Goal: Task Accomplishment & Management: Manage account settings

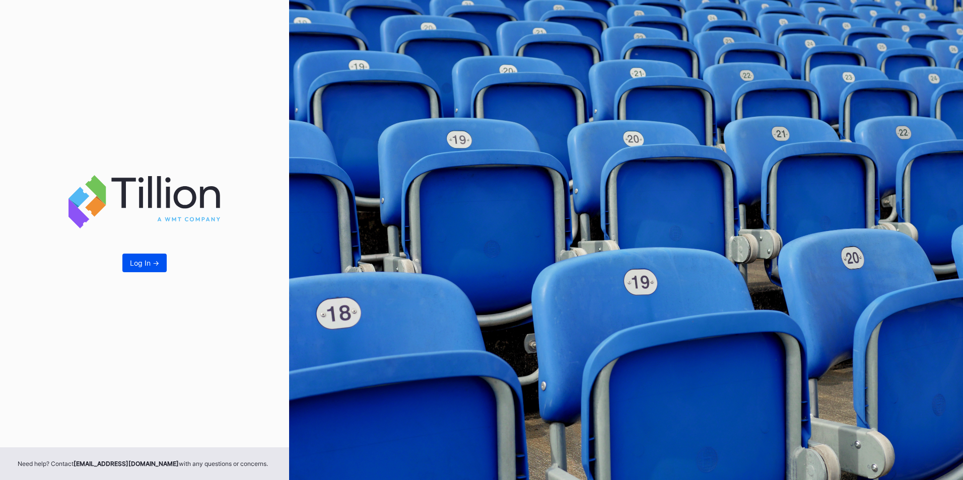
click at [135, 259] on button "Log In ->" at bounding box center [144, 263] width 44 height 19
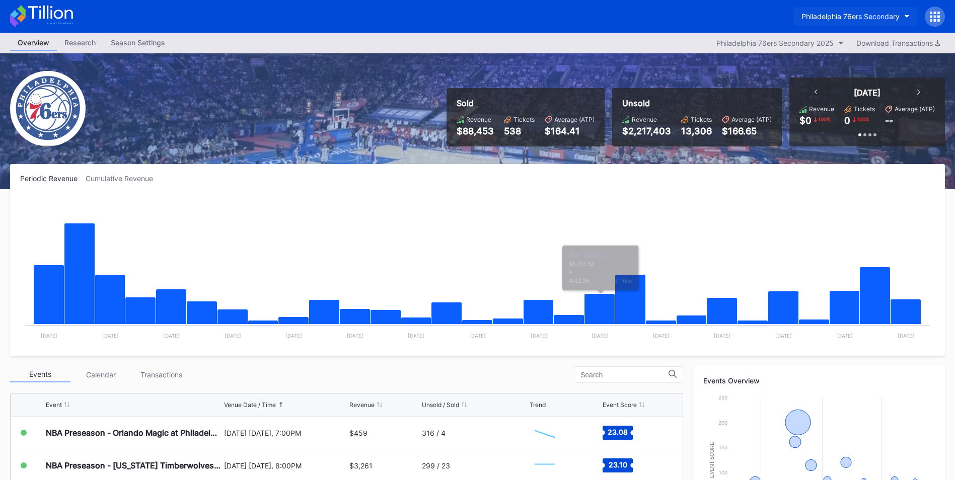
click at [836, 21] on button "Philadelphia 76ers Secondary" at bounding box center [855, 16] width 123 height 19
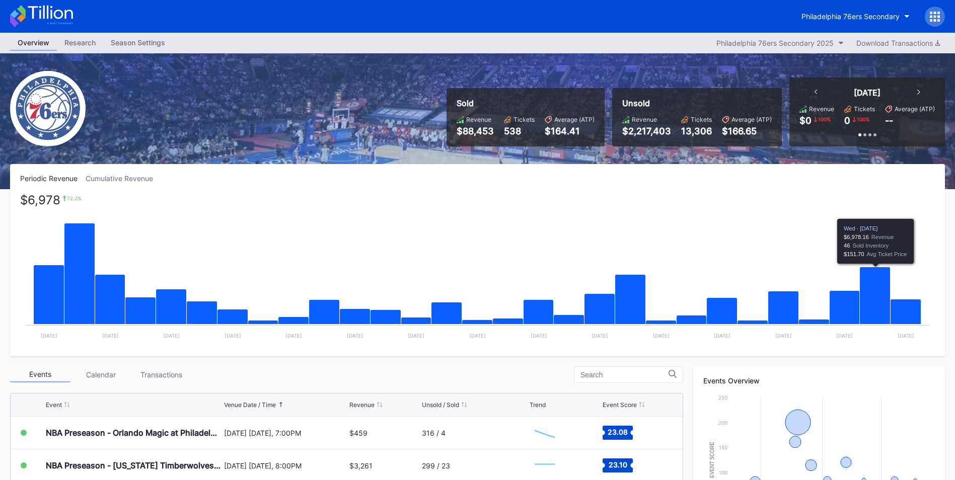
click at [870, 288] on icon "Chart title" at bounding box center [875, 295] width 31 height 57
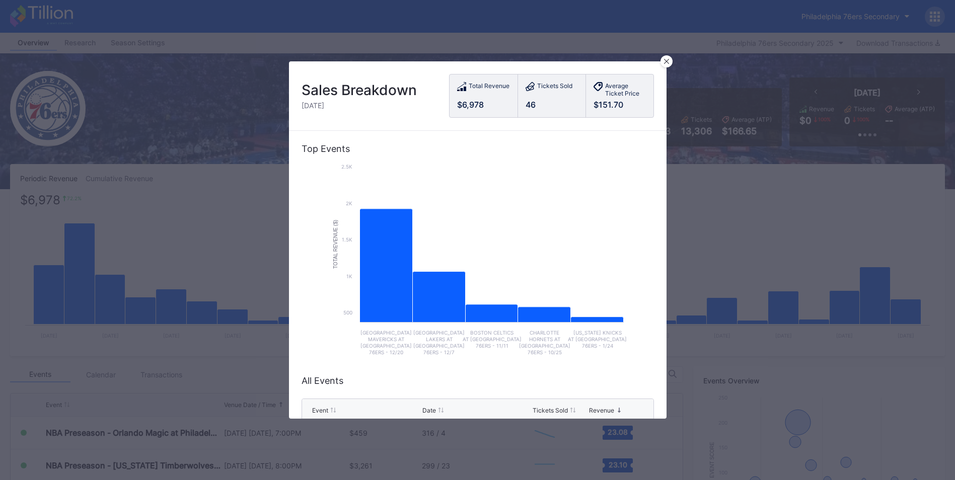
scroll to position [228, 0]
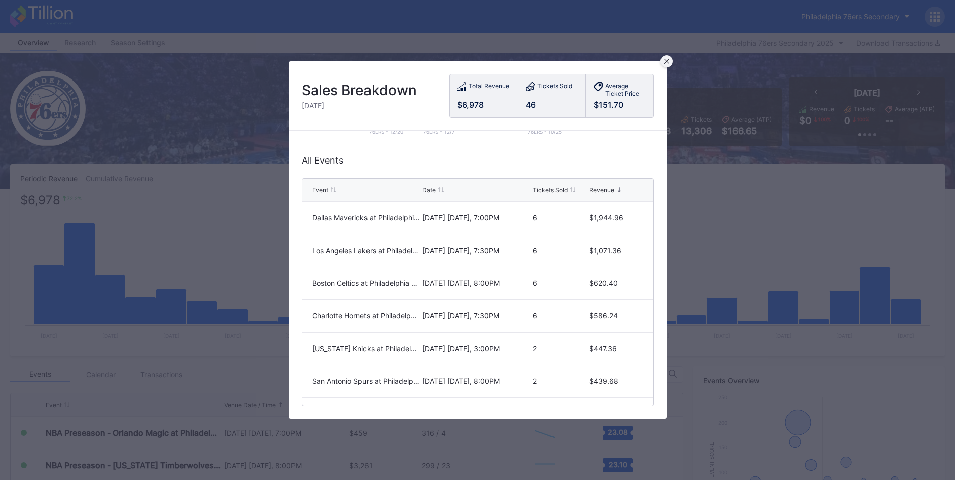
click at [667, 58] on div at bounding box center [667, 61] width 12 height 12
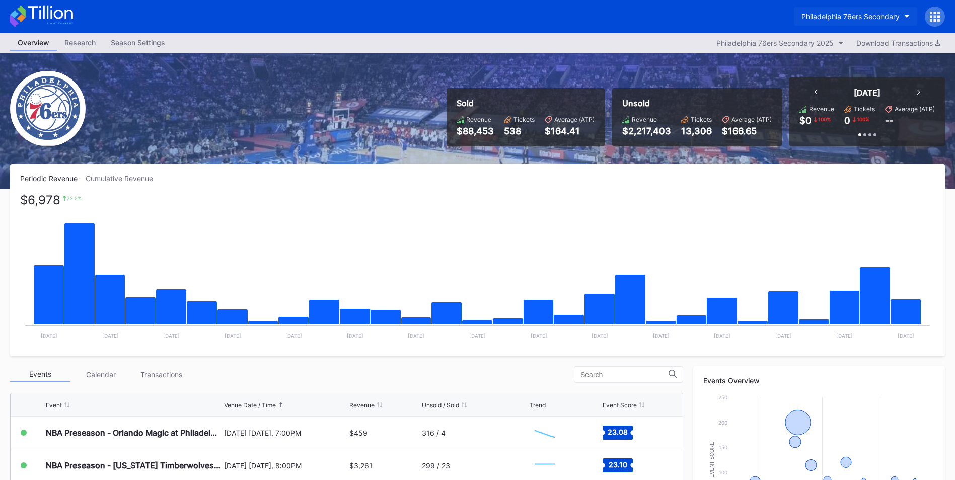
click at [816, 21] on button "Philadelphia 76ers Secondary" at bounding box center [855, 16] width 123 height 19
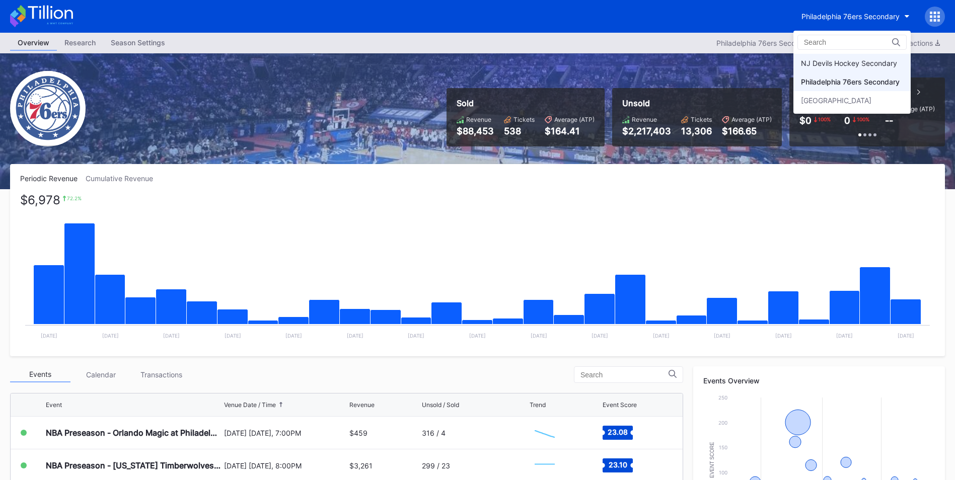
click at [829, 63] on div "NJ Devils Hockey Secondary" at bounding box center [849, 63] width 96 height 9
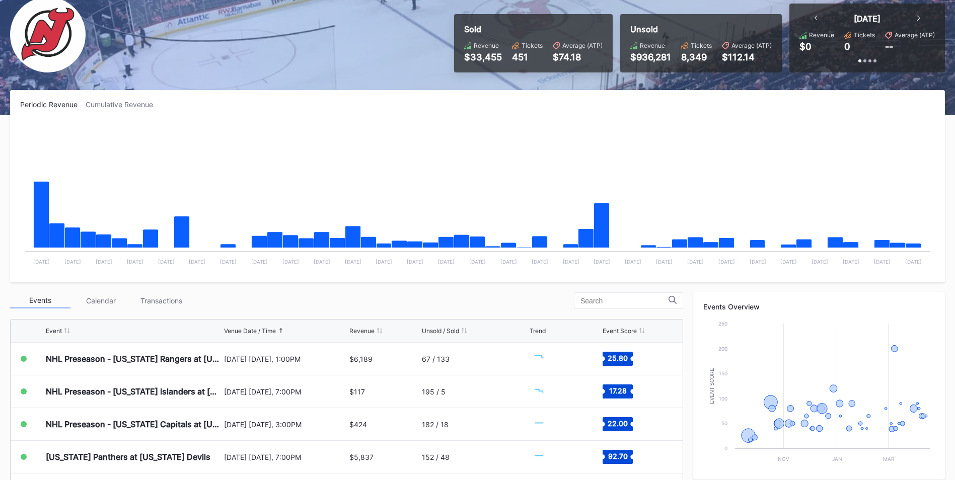
scroll to position [151, 0]
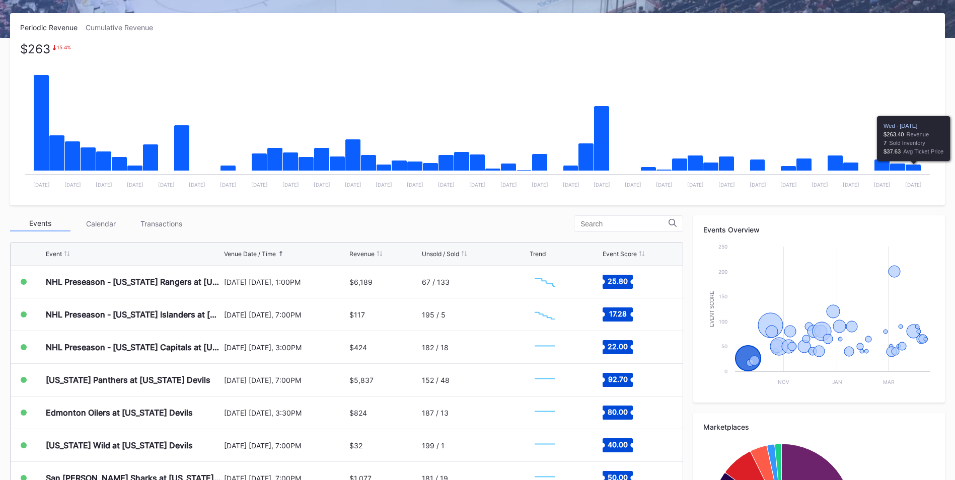
click at [913, 165] on icon "Chart title" at bounding box center [914, 168] width 16 height 7
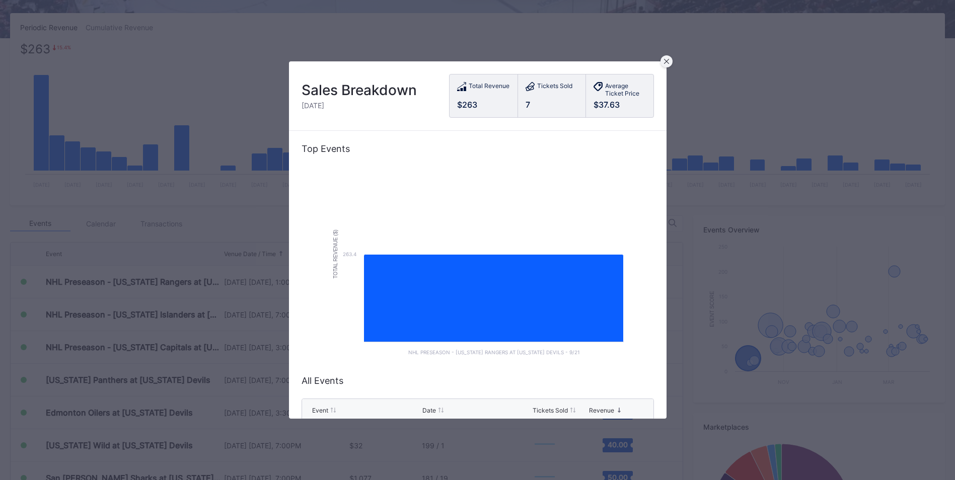
click at [669, 62] on icon at bounding box center [666, 61] width 5 height 5
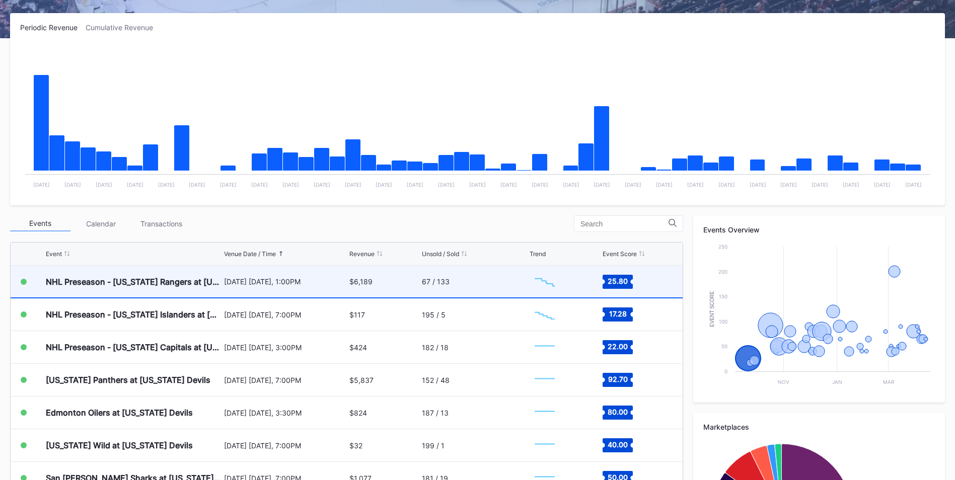
click at [495, 280] on div "67 / 133" at bounding box center [474, 282] width 105 height 32
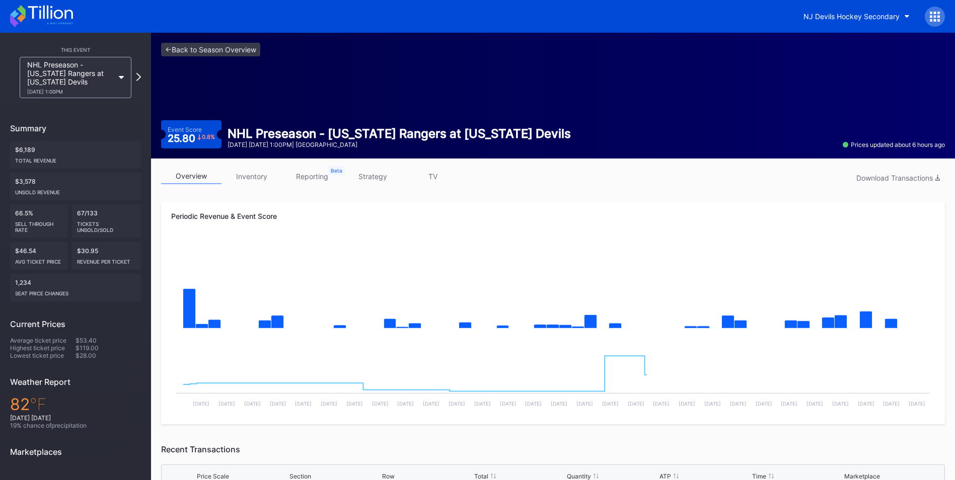
click at [392, 181] on link "strategy" at bounding box center [372, 177] width 60 height 16
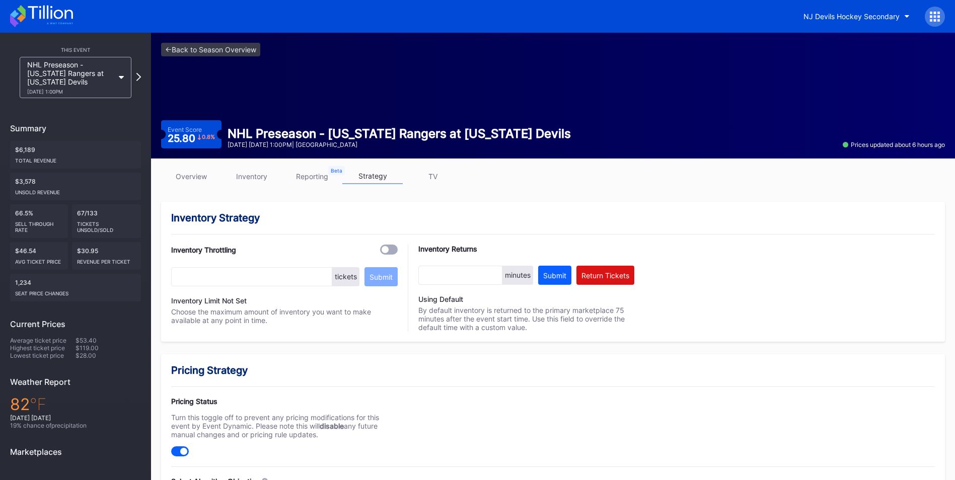
click at [227, 60] on div "<- Back to Season Overview Event Score 25.80 0.8 % NHL Preseason - [US_STATE] R…" at bounding box center [553, 96] width 804 height 126
click at [223, 51] on link "<- Back to Season Overview" at bounding box center [210, 50] width 99 height 14
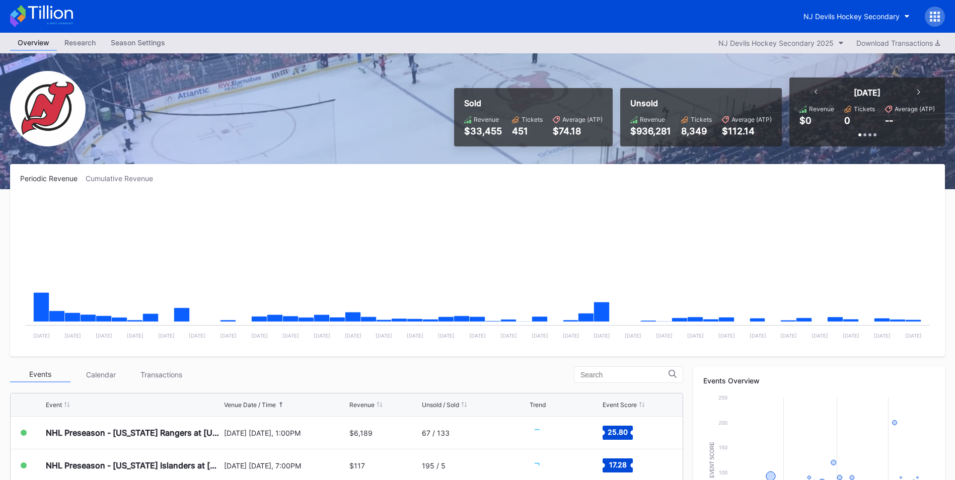
scroll to position [201, 0]
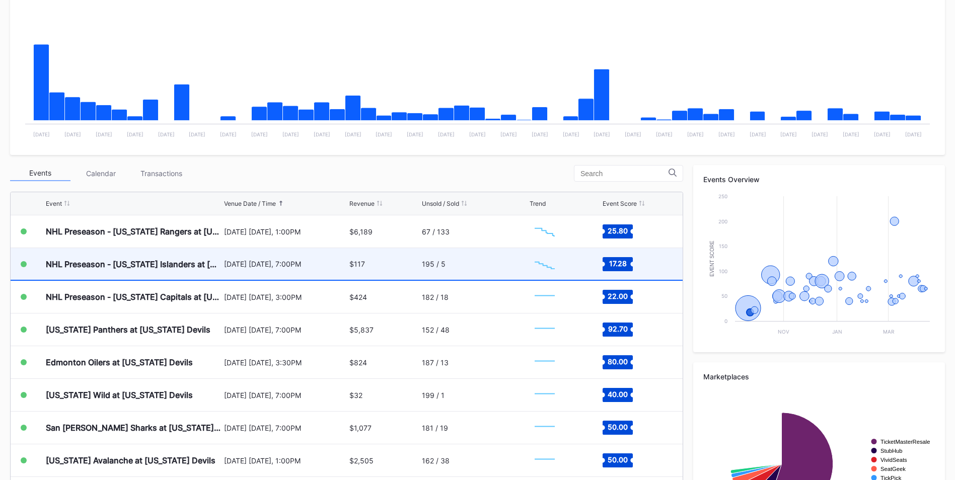
click at [472, 260] on div "195 / 5" at bounding box center [474, 264] width 105 height 32
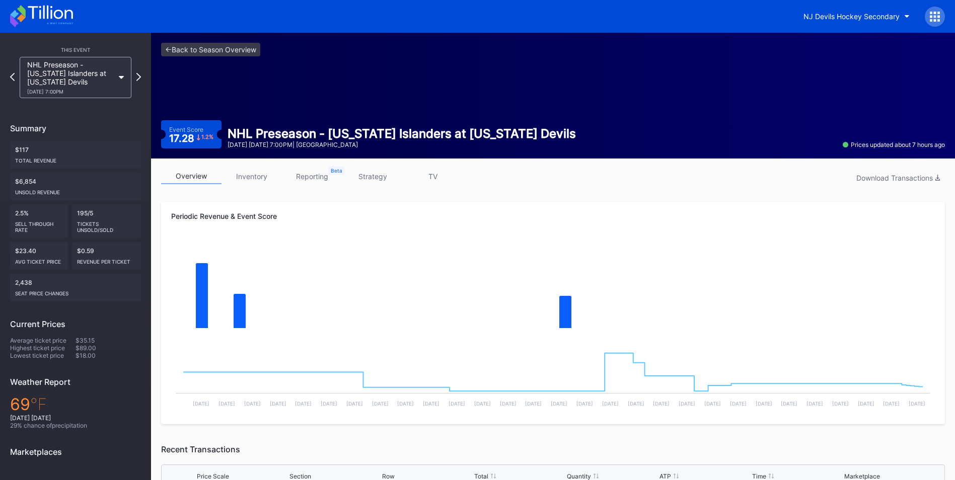
click at [366, 175] on link "strategy" at bounding box center [372, 177] width 60 height 16
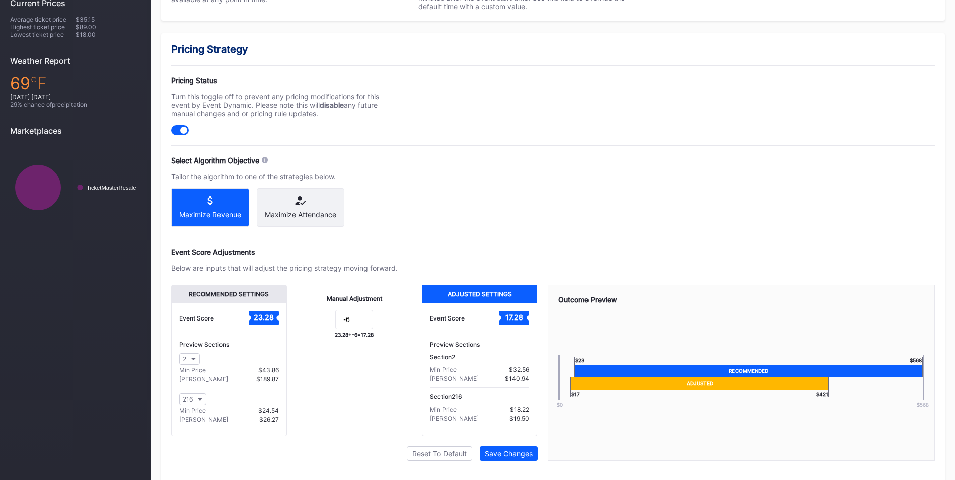
scroll to position [351, 0]
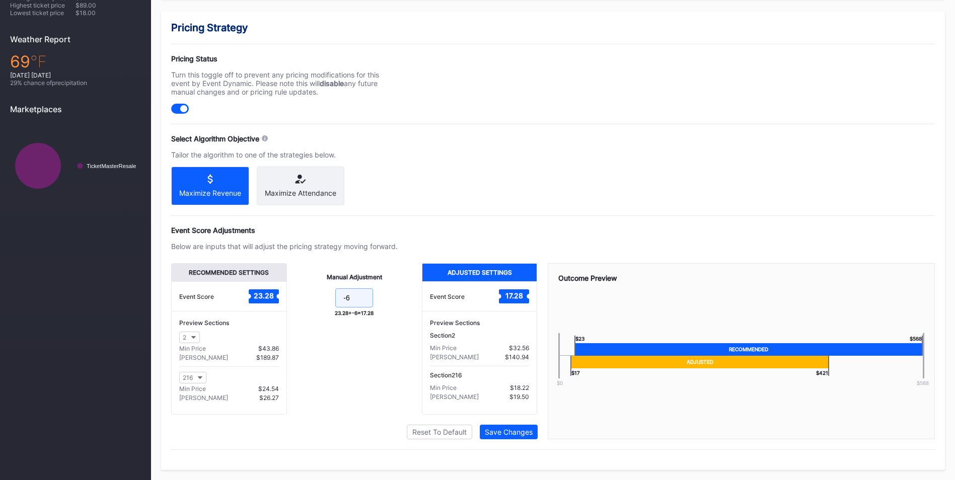
click at [364, 303] on input "-6" at bounding box center [354, 297] width 38 height 19
type input "-6.28"
click at [511, 426] on button "Save Changes" at bounding box center [509, 432] width 58 height 15
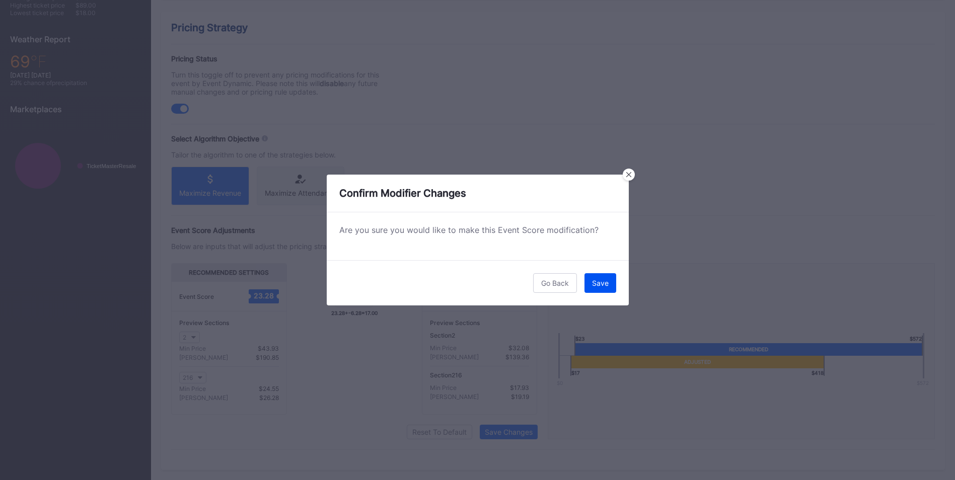
click at [600, 280] on div "Save" at bounding box center [600, 283] width 17 height 9
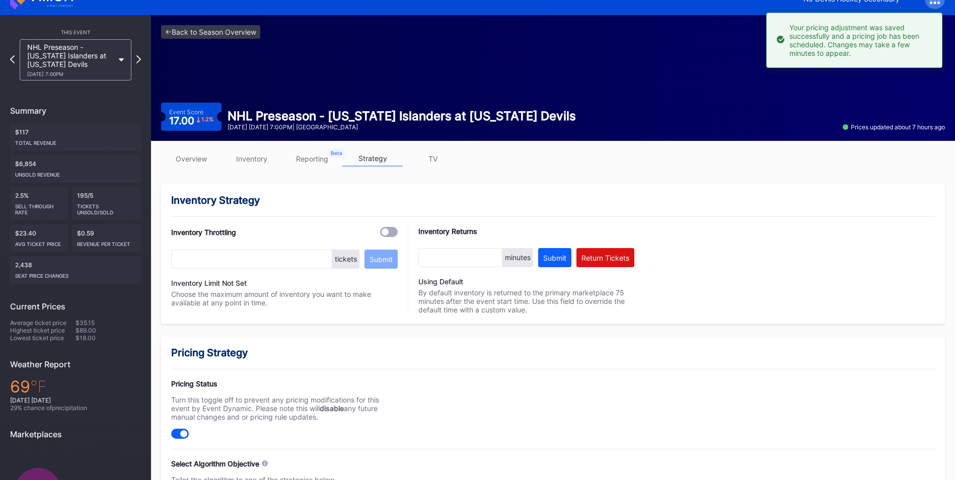
scroll to position [0, 0]
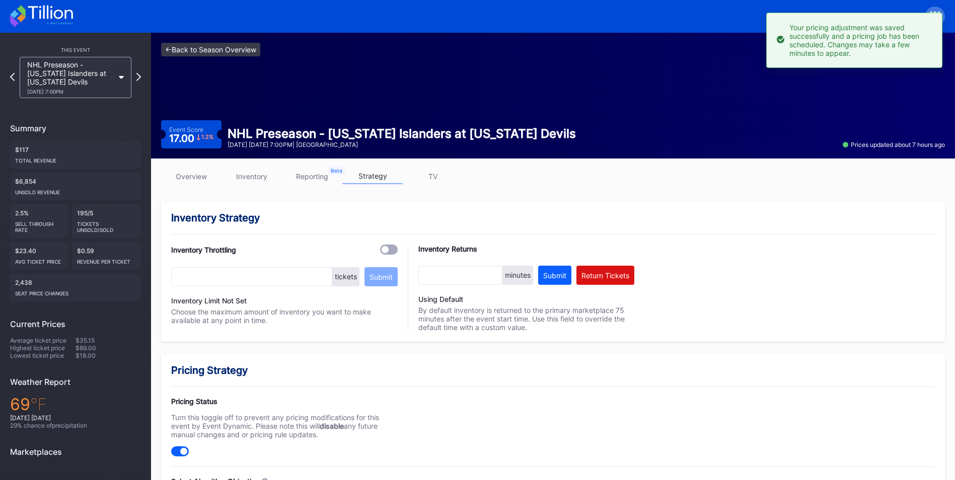
click at [233, 51] on link "<- Back to Season Overview" at bounding box center [210, 50] width 99 height 14
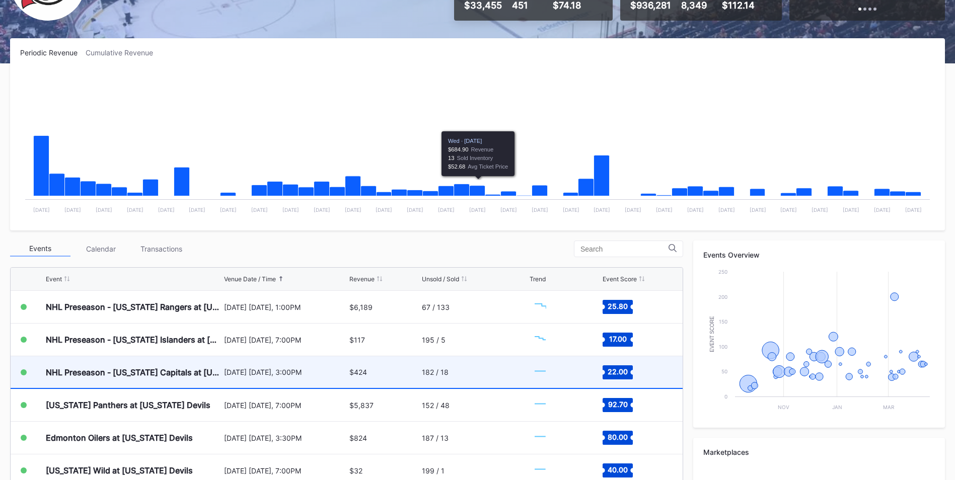
scroll to position [252, 0]
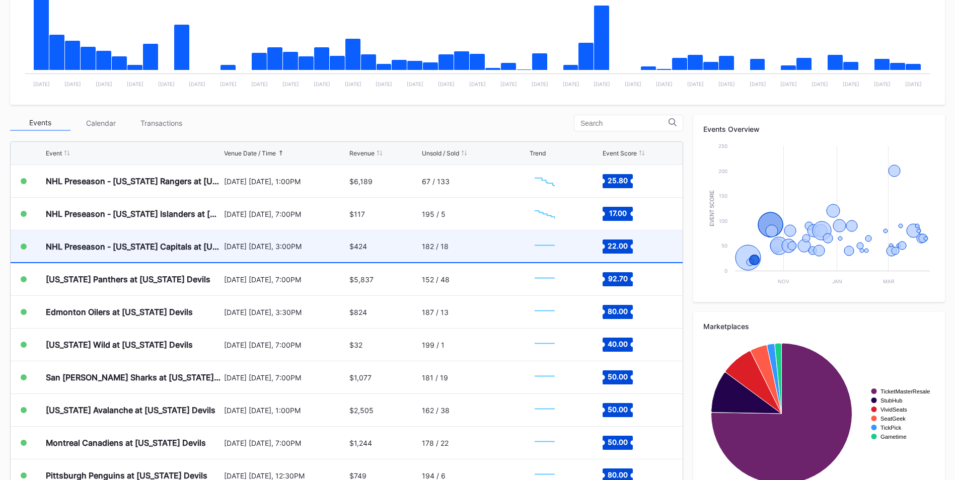
click at [499, 250] on div "182 / 18" at bounding box center [474, 247] width 105 height 32
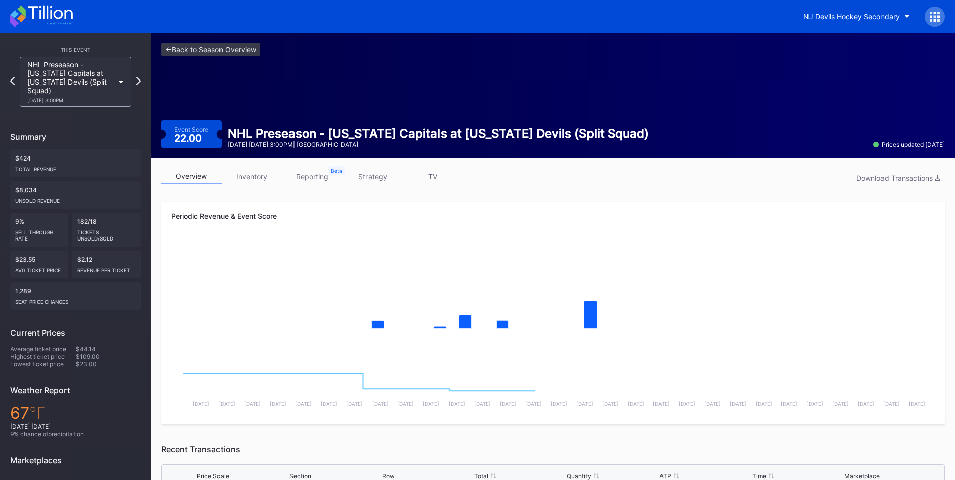
drag, startPoint x: 355, startPoint y: 172, endPoint x: 393, endPoint y: 186, distance: 40.3
click at [355, 173] on link "strategy" at bounding box center [372, 177] width 60 height 16
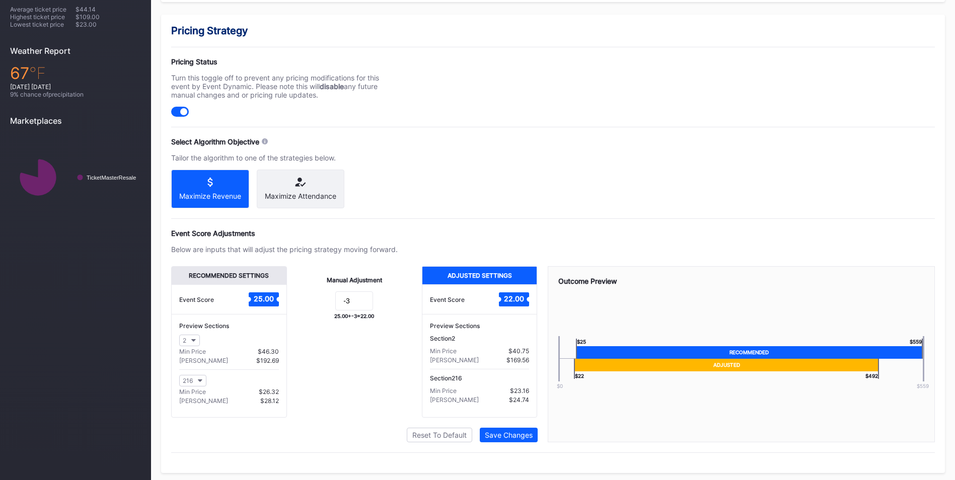
scroll to position [351, 0]
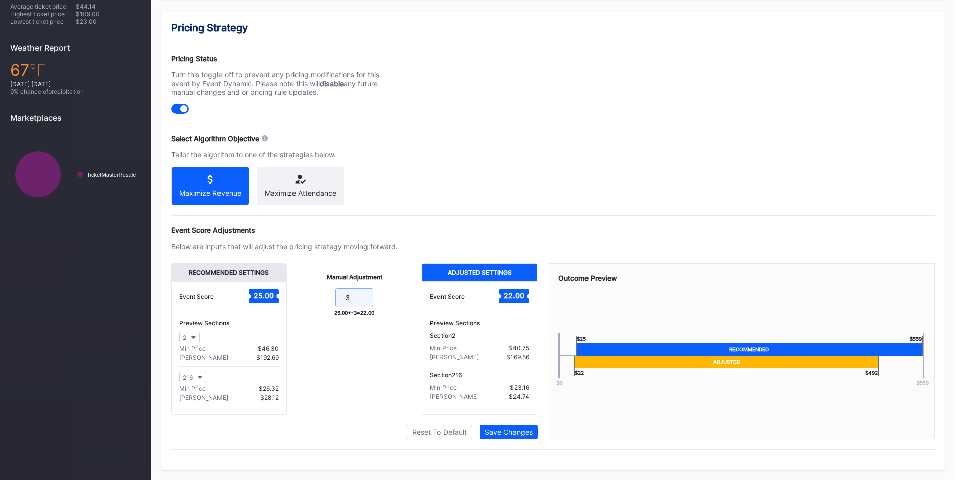
drag, startPoint x: 342, startPoint y: 295, endPoint x: 347, endPoint y: 295, distance: 5.6
click at [342, 295] on input "-3" at bounding box center [354, 297] width 38 height 19
click at [355, 298] on input "-3" at bounding box center [354, 297] width 38 height 19
type input "-8"
click at [532, 433] on div "Save Changes" at bounding box center [509, 432] width 48 height 9
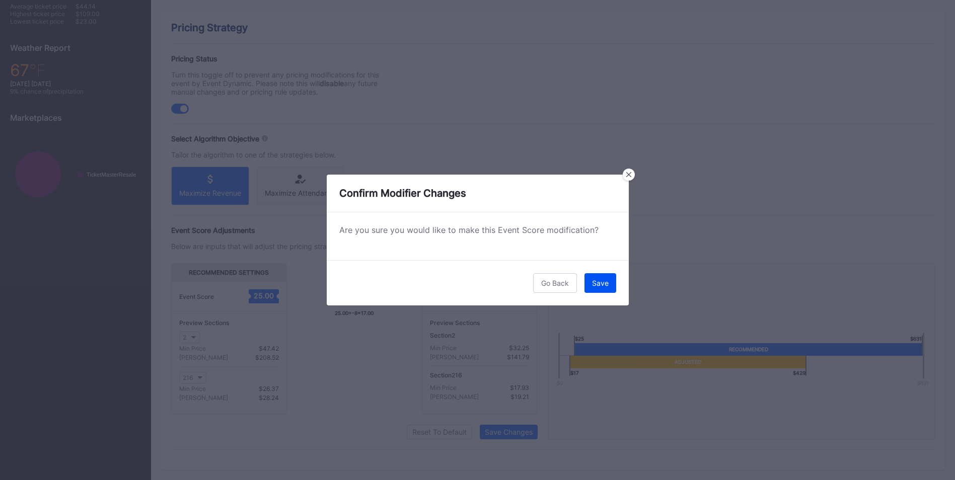
click at [608, 286] on div "Save" at bounding box center [600, 283] width 17 height 9
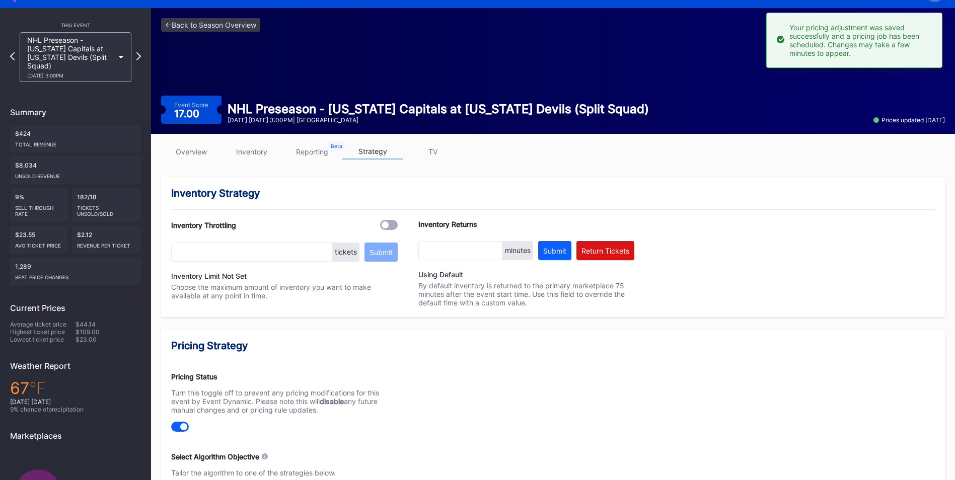
scroll to position [0, 0]
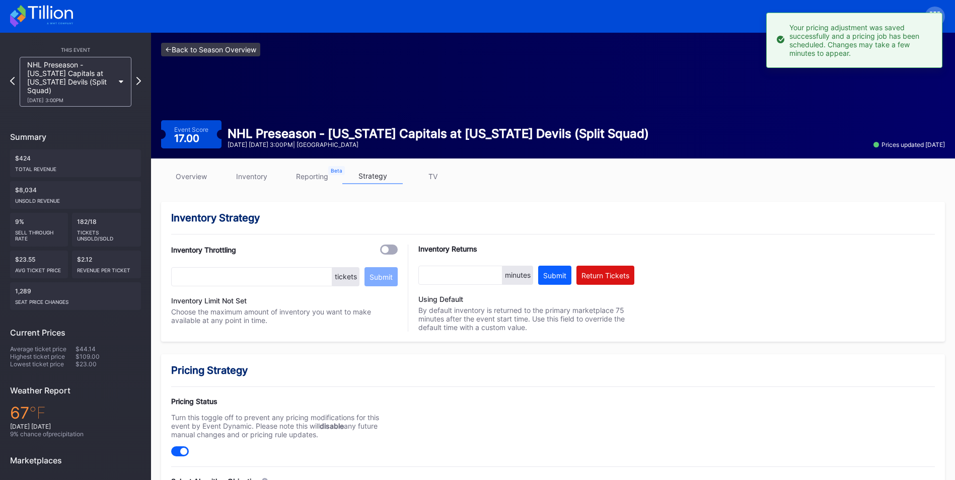
click at [211, 55] on link "<- Back to Season Overview" at bounding box center [210, 50] width 99 height 14
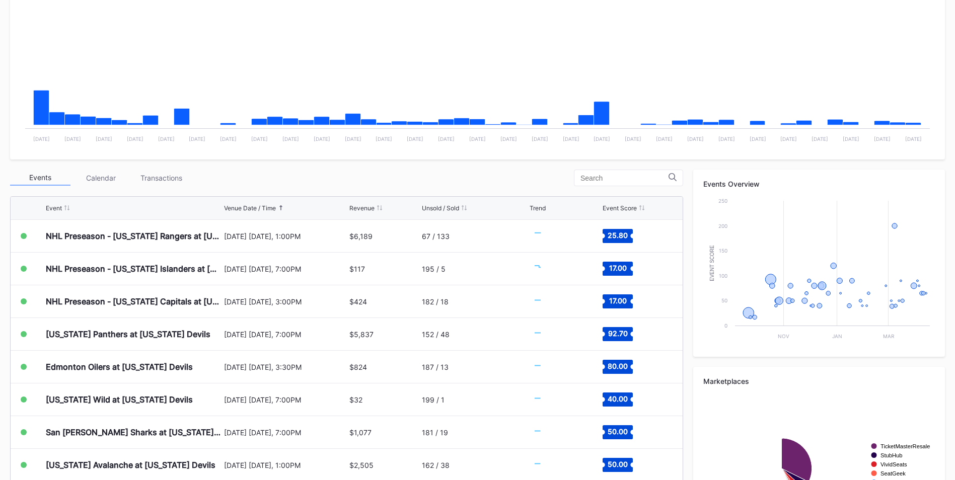
scroll to position [252, 0]
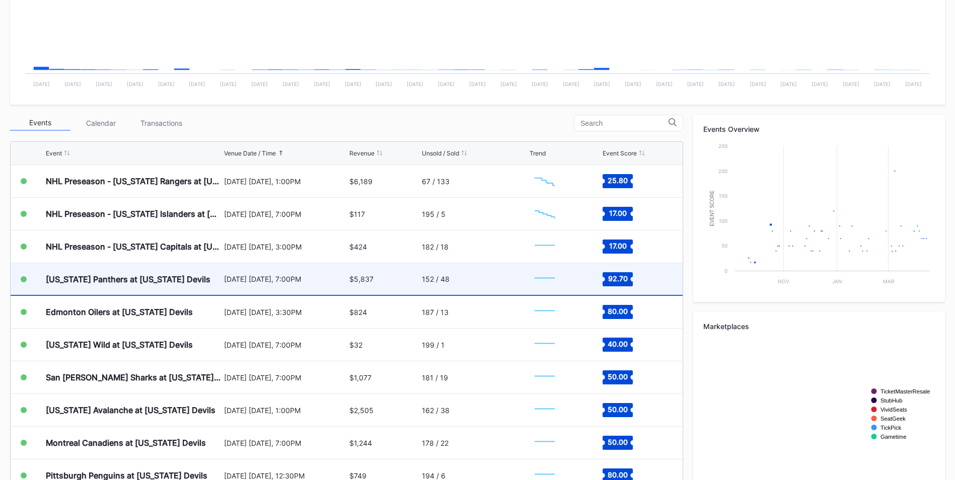
click at [209, 282] on div "[US_STATE] Panthers at [US_STATE] Devils" at bounding box center [134, 279] width 176 height 32
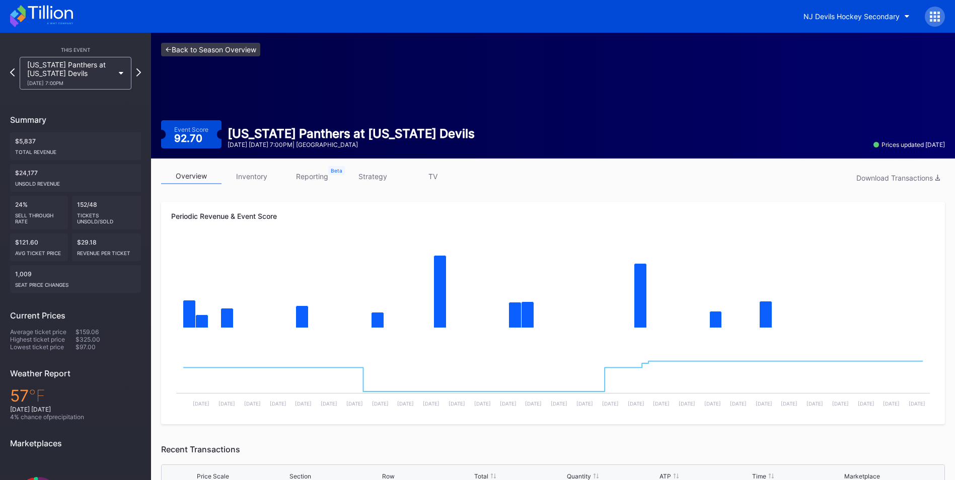
click at [182, 49] on link "<- Back to Season Overview" at bounding box center [210, 50] width 99 height 14
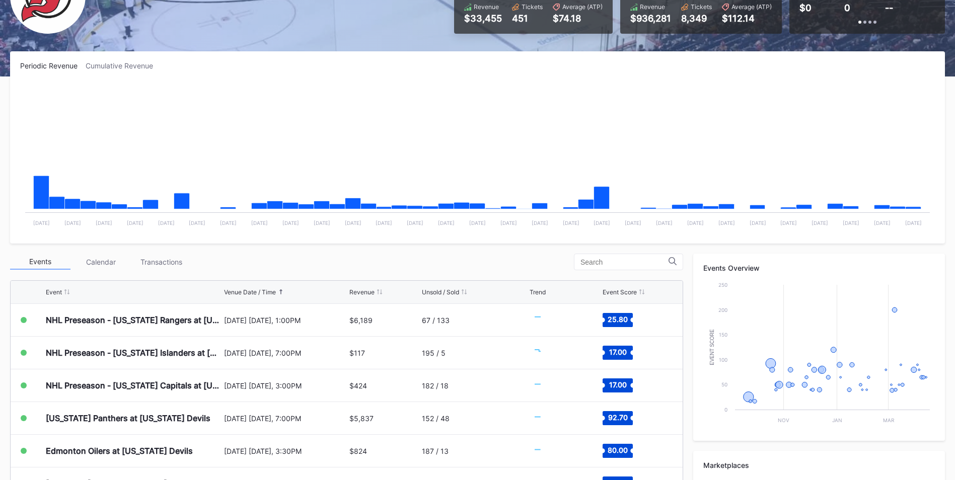
scroll to position [201, 0]
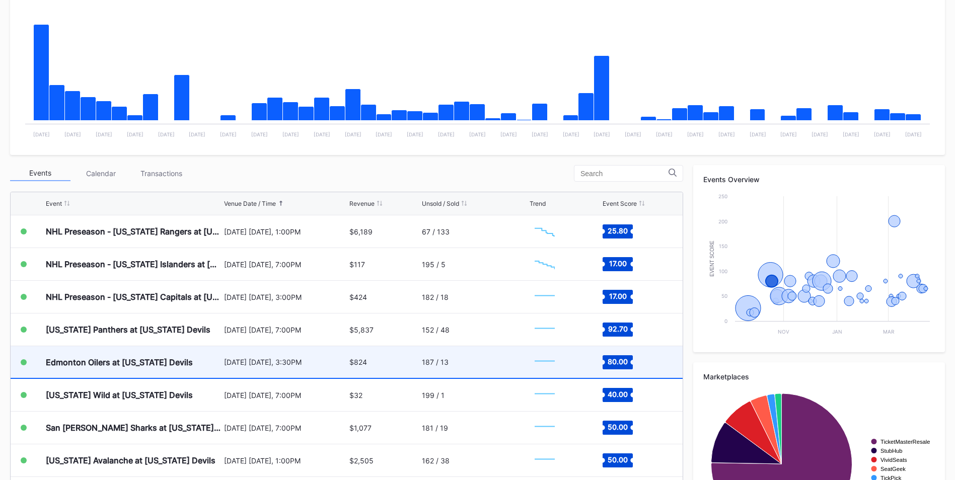
click at [224, 362] on div "[DATE] [DATE], 3:30PM" at bounding box center [285, 362] width 123 height 9
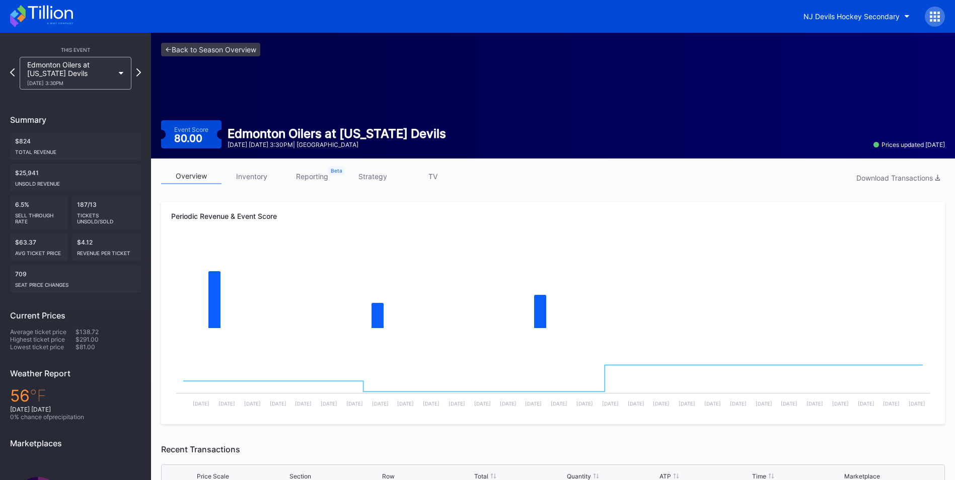
click at [391, 180] on link "strategy" at bounding box center [372, 177] width 60 height 16
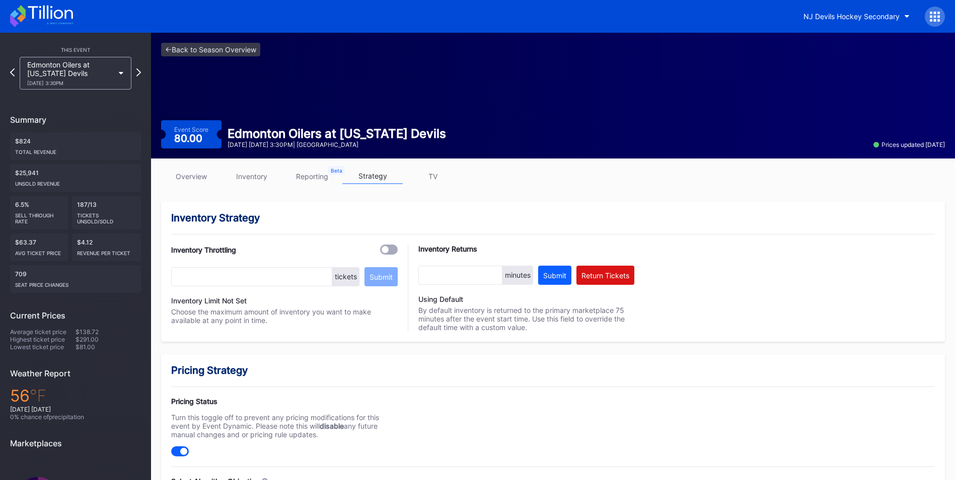
scroll to position [252, 0]
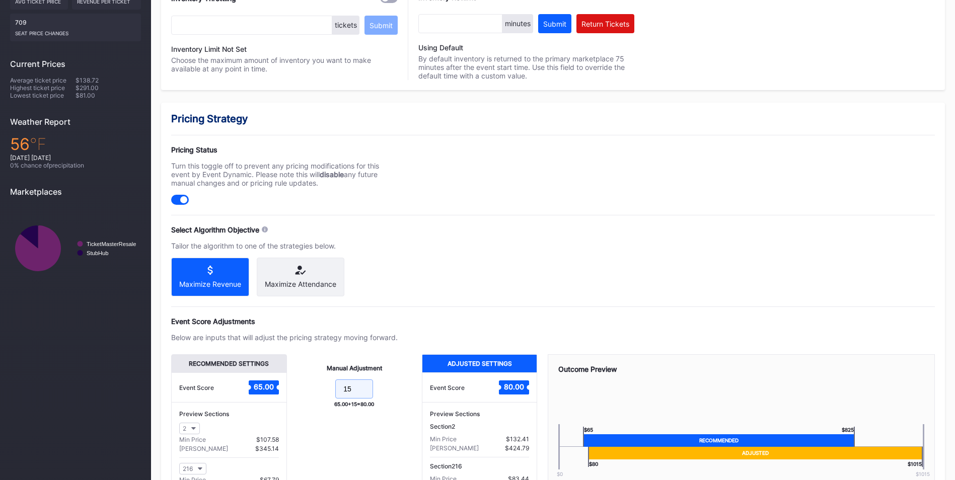
click at [358, 399] on input "15" at bounding box center [354, 389] width 38 height 19
type input "1"
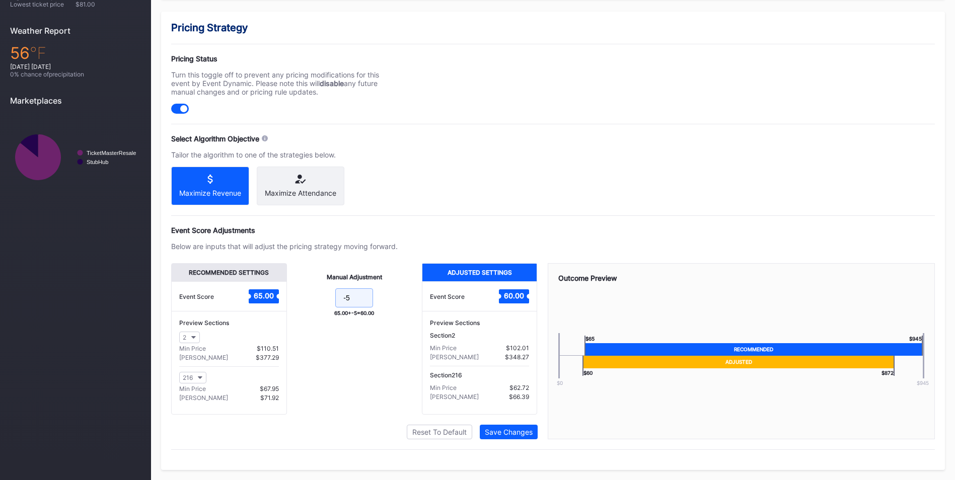
type input "-5"
drag, startPoint x: 514, startPoint y: 444, endPoint x: 514, endPoint y: 435, distance: 8.6
click at [515, 442] on div "Pricing Strategy Pricing Status Turn this toggle off to prevent any pricing mod…" at bounding box center [553, 241] width 784 height 459
click at [514, 434] on div "Save Changes" at bounding box center [509, 432] width 48 height 9
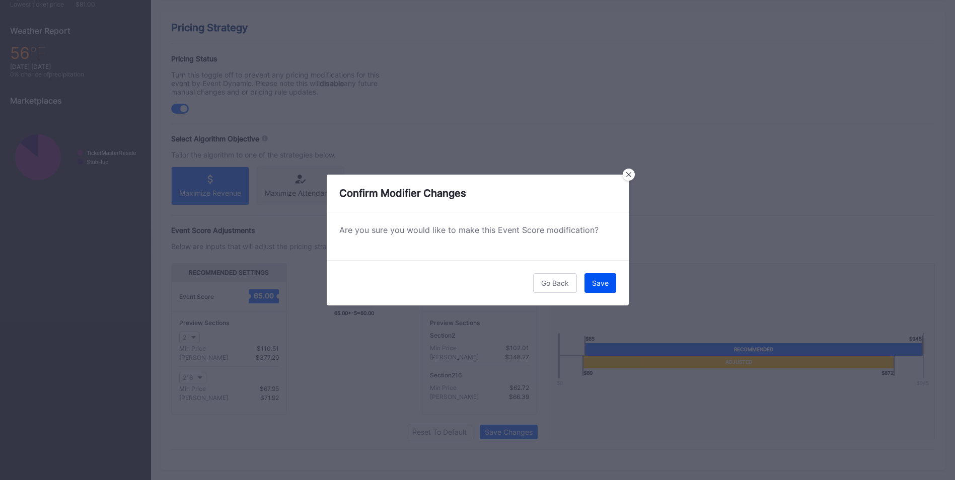
click at [612, 288] on button "Save" at bounding box center [600, 283] width 32 height 20
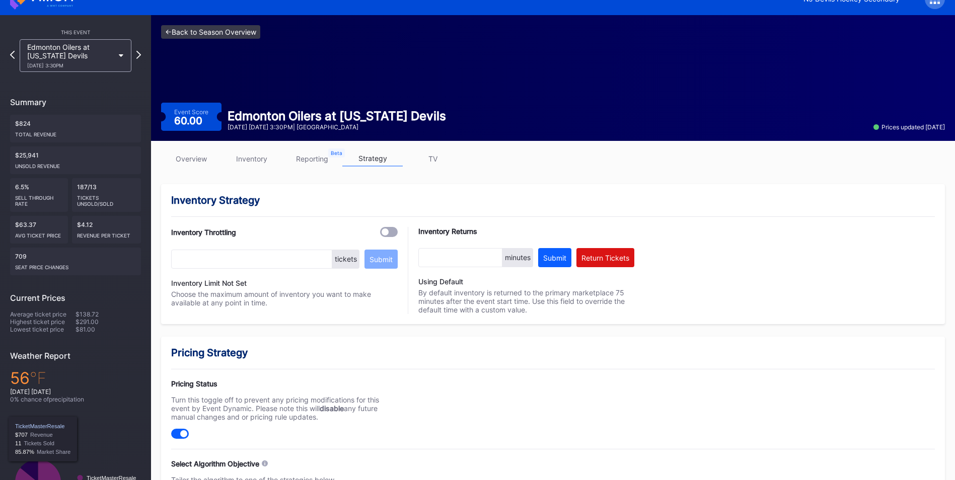
scroll to position [0, 0]
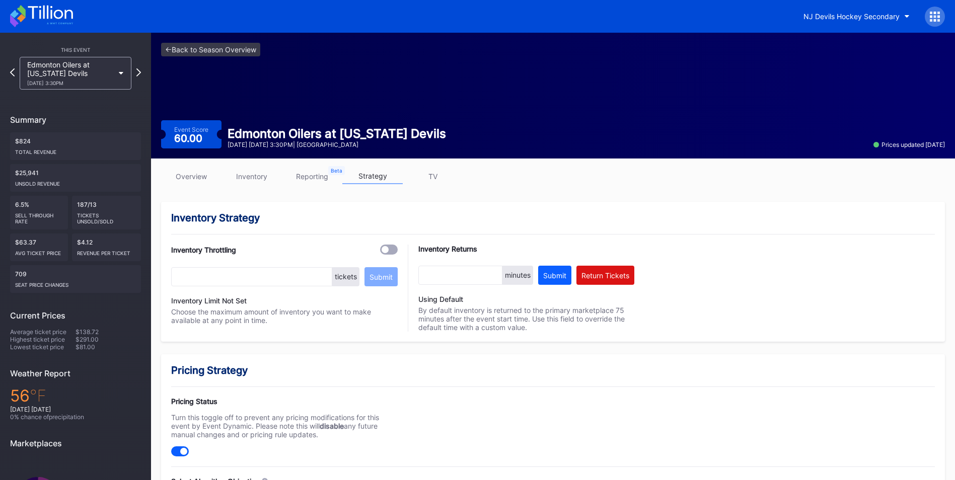
click at [239, 41] on div "<- Back to Season Overview Event Score 60.00 Edmonton Oilers at [US_STATE] Devi…" at bounding box center [553, 96] width 804 height 126
click at [239, 46] on link "<- Back to Season Overview" at bounding box center [210, 50] width 99 height 14
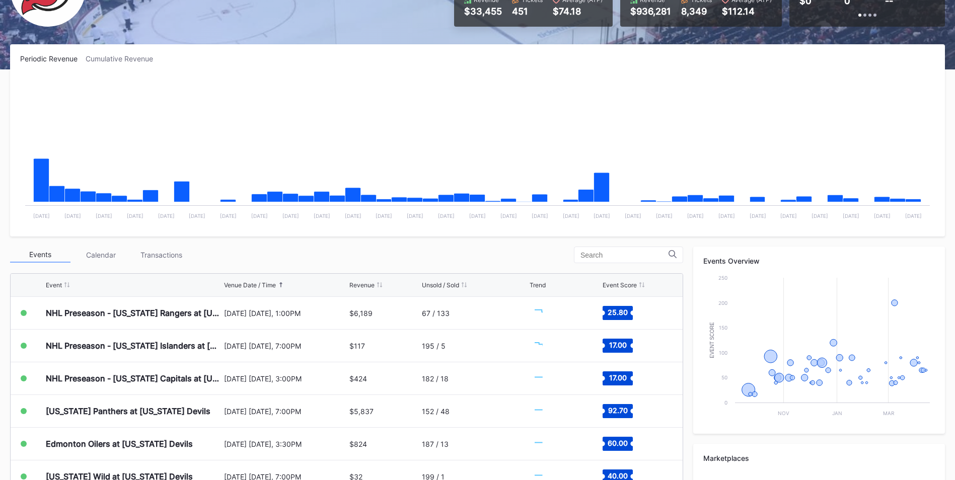
scroll to position [201, 0]
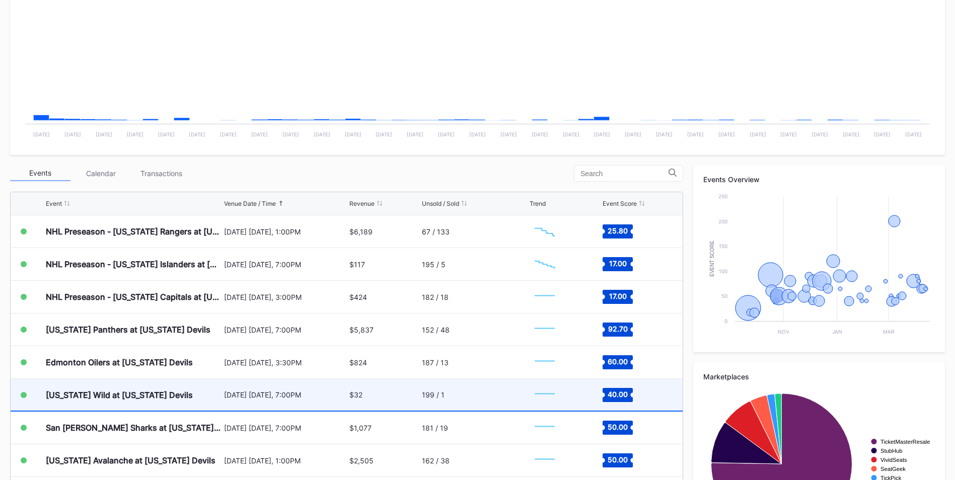
click at [231, 397] on div "[DATE] [DATE], 7:00PM" at bounding box center [285, 395] width 123 height 9
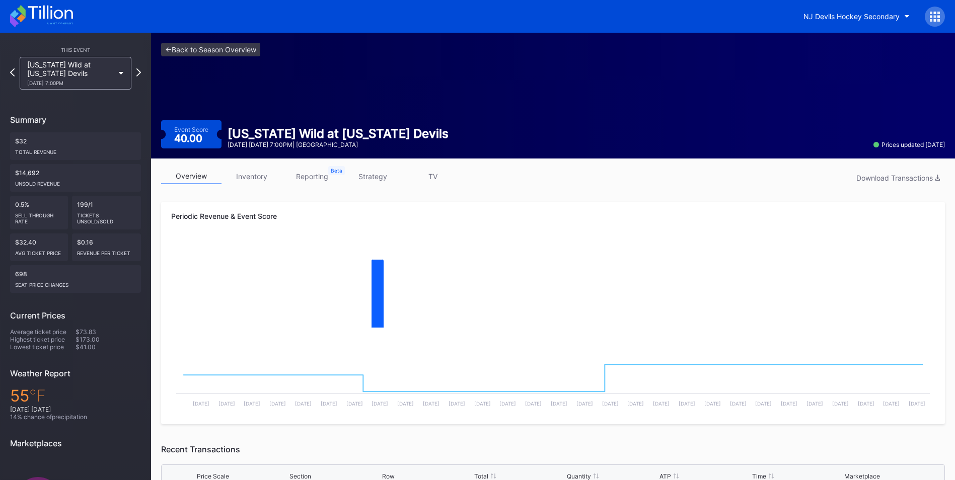
click at [379, 174] on link "strategy" at bounding box center [372, 177] width 60 height 16
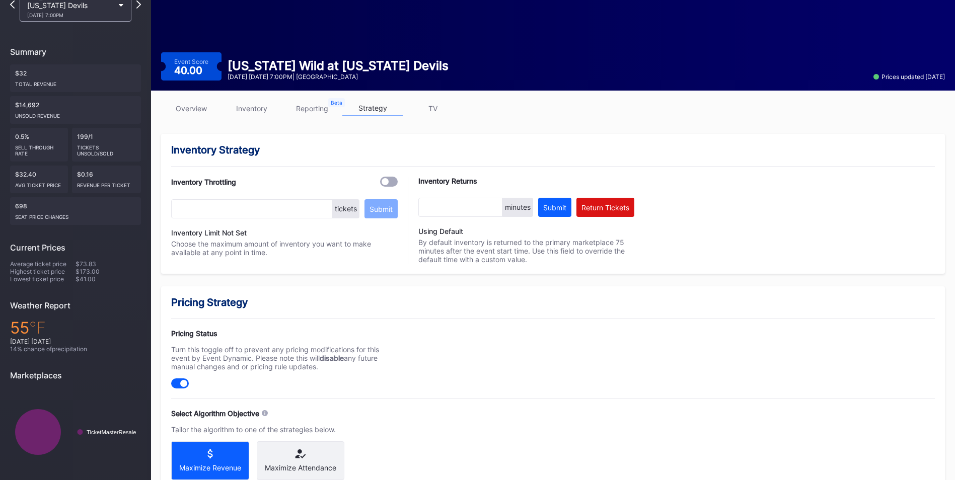
scroll to position [261, 0]
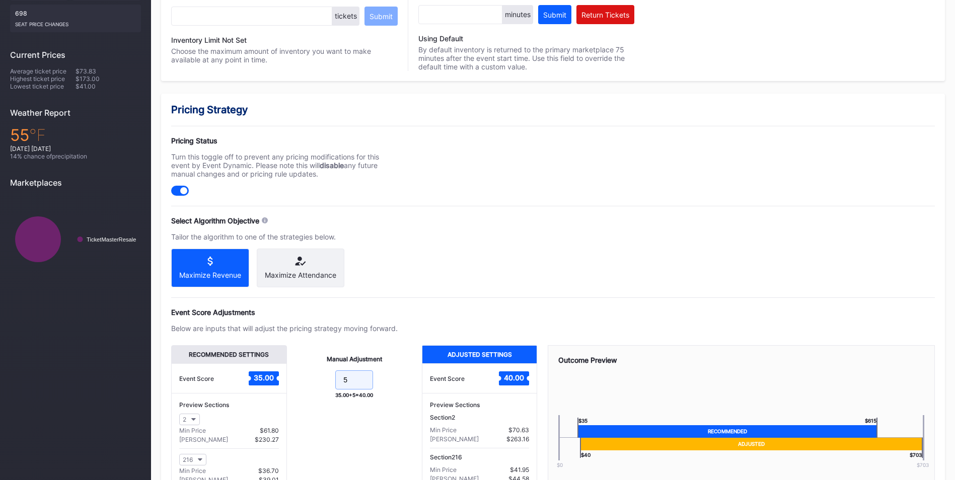
click at [353, 387] on input "5" at bounding box center [354, 380] width 38 height 19
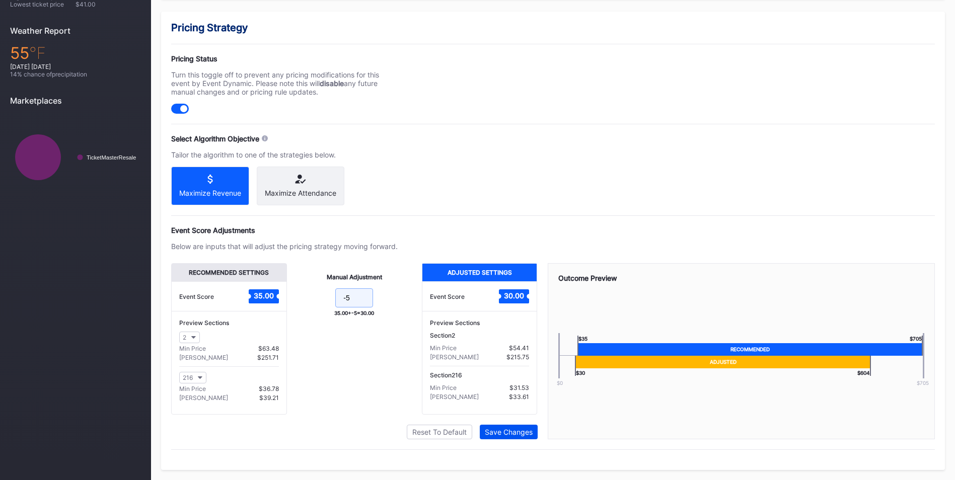
type input "-5"
click at [508, 431] on div "Save Changes" at bounding box center [509, 432] width 48 height 9
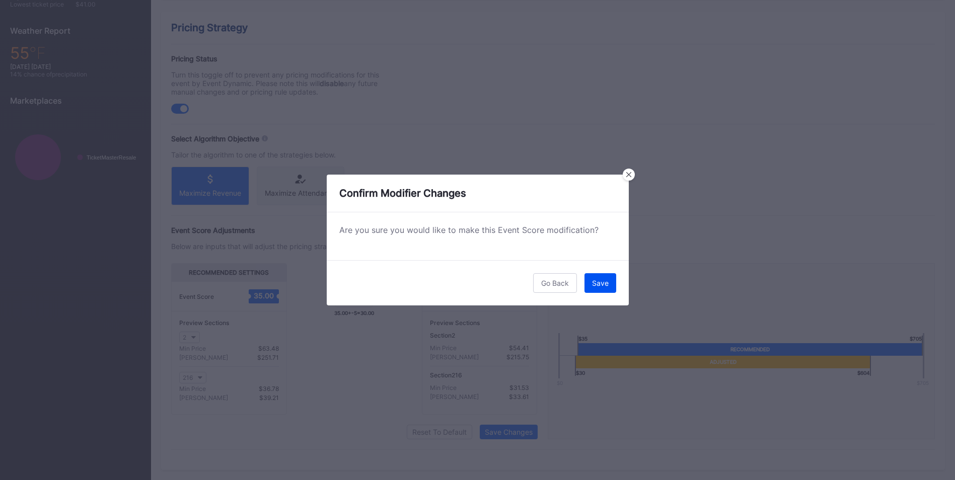
click at [609, 279] on button "Save" at bounding box center [600, 283] width 32 height 20
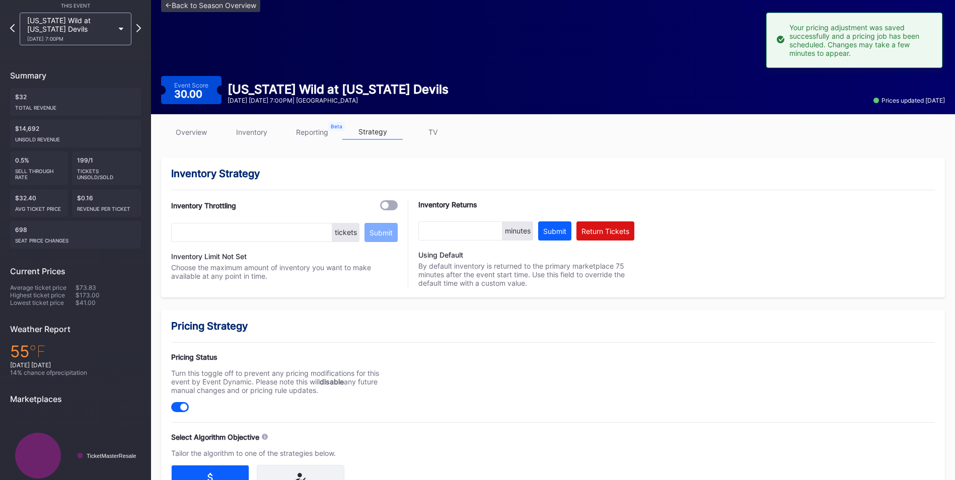
scroll to position [0, 0]
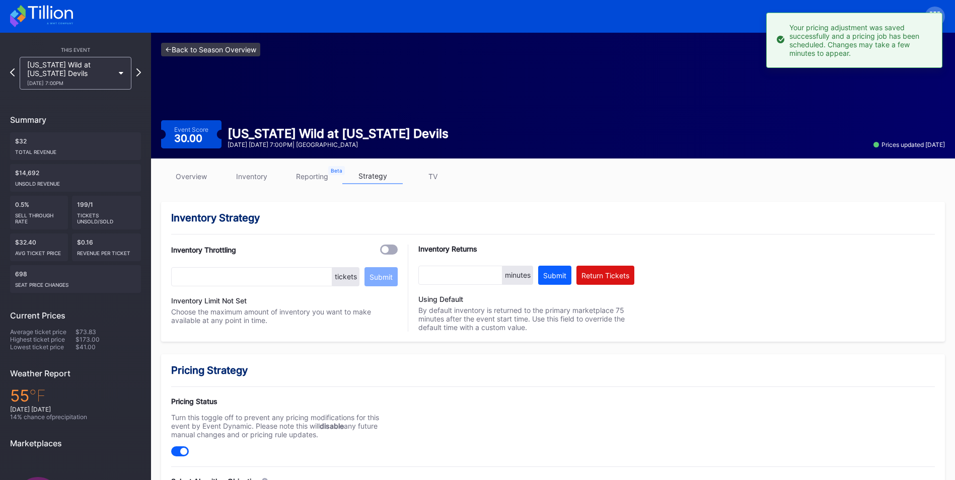
click at [225, 44] on link "<- Back to Season Overview" at bounding box center [210, 50] width 99 height 14
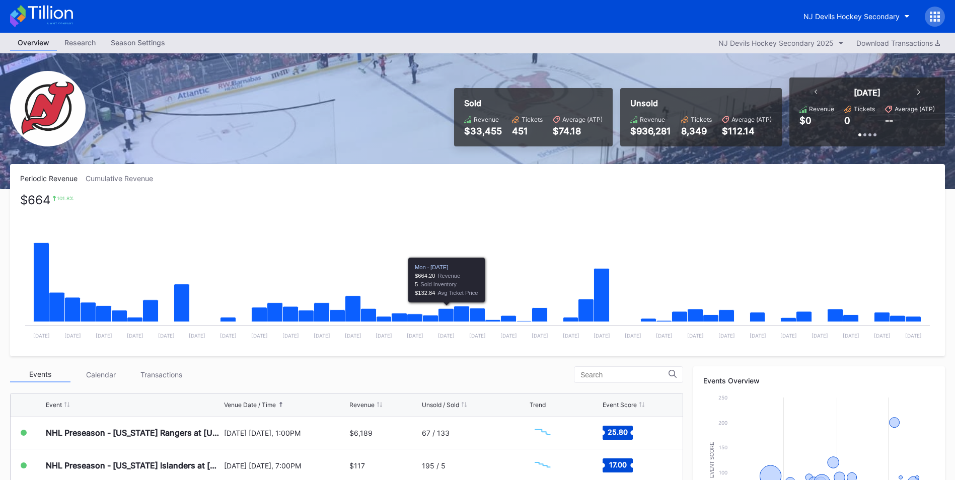
scroll to position [252, 0]
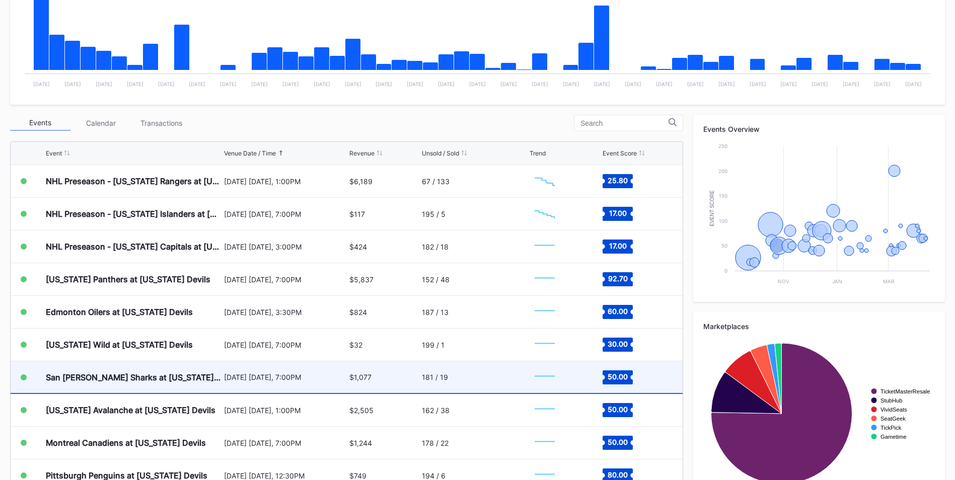
click at [221, 379] on div "San [PERSON_NAME] Sharks at [US_STATE] Devils [DATE] [DATE], 7:00PM $1,077 181 …" at bounding box center [347, 377] width 672 height 33
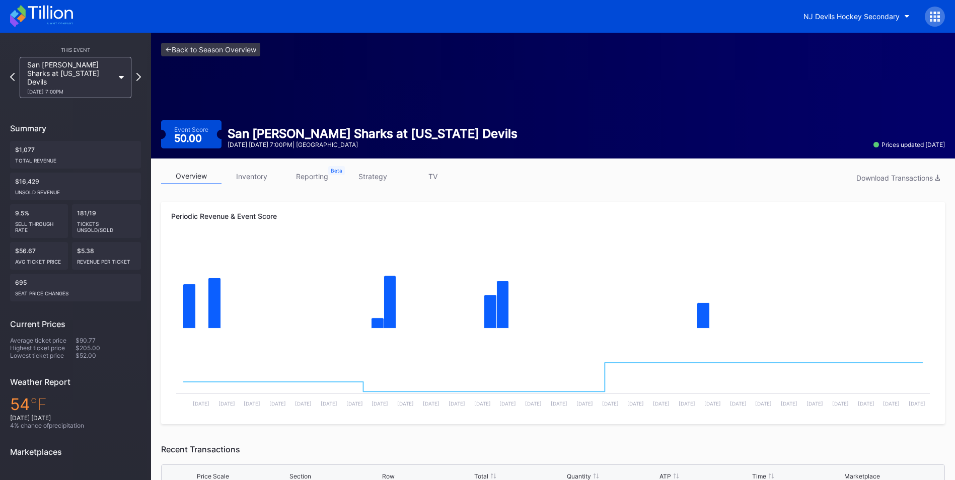
click at [374, 185] on div "overview inventory reporting strategy TV Download Transactions" at bounding box center [553, 179] width 784 height 21
click at [372, 178] on link "strategy" at bounding box center [372, 177] width 60 height 16
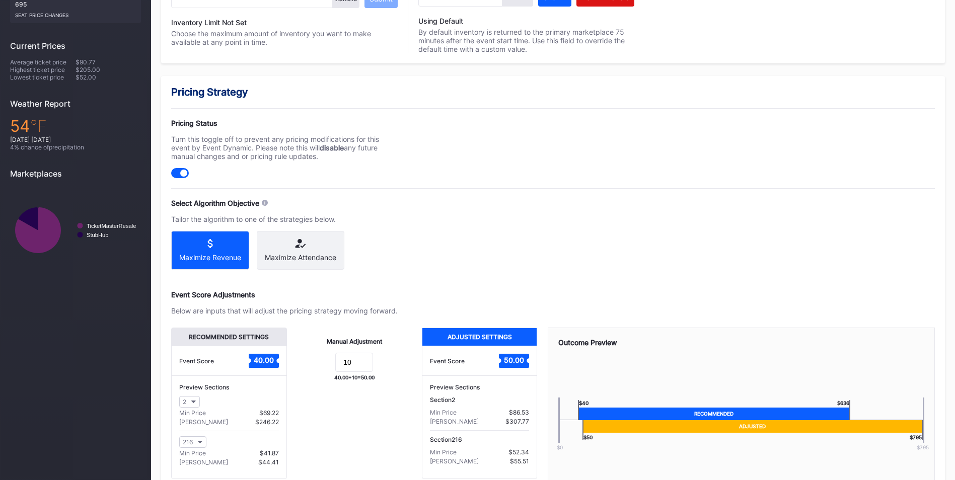
scroll to position [351, 0]
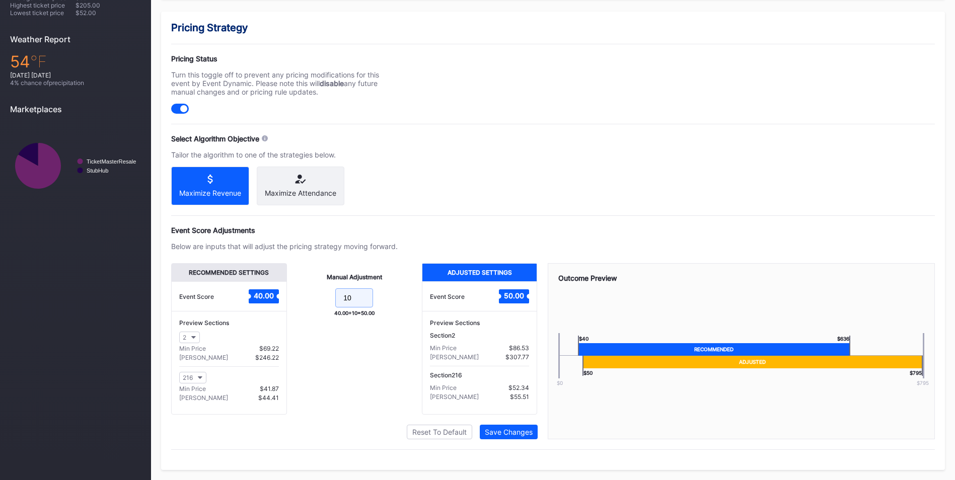
drag, startPoint x: 370, startPoint y: 298, endPoint x: 303, endPoint y: 291, distance: 67.8
click at [303, 291] on form "10" at bounding box center [354, 299] width 115 height 22
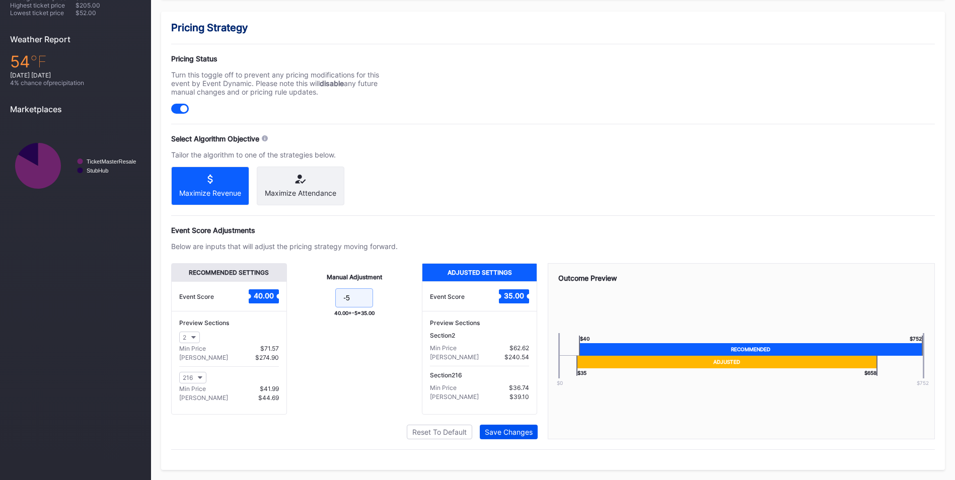
type input "-5"
click at [534, 430] on button "Save Changes" at bounding box center [509, 432] width 58 height 15
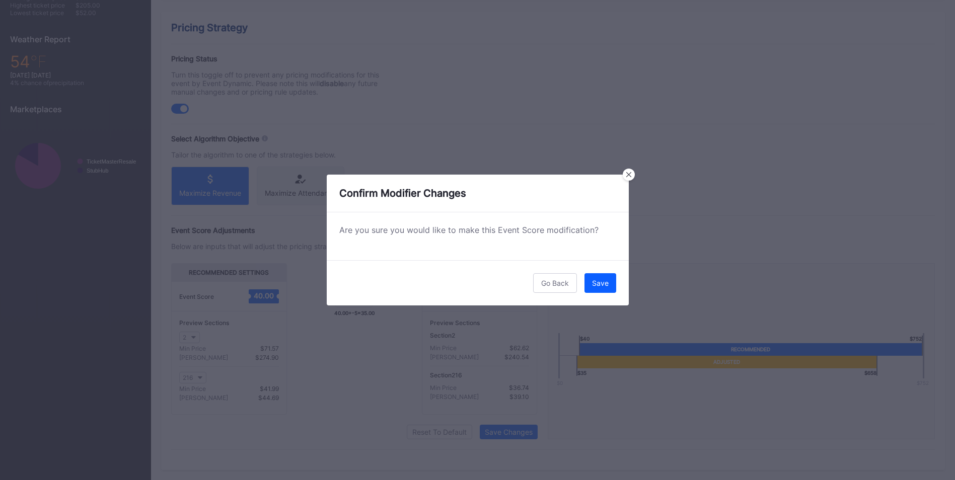
click at [614, 273] on div "Go Back Save" at bounding box center [478, 282] width 302 height 45
click at [610, 280] on button "Save" at bounding box center [600, 283] width 32 height 20
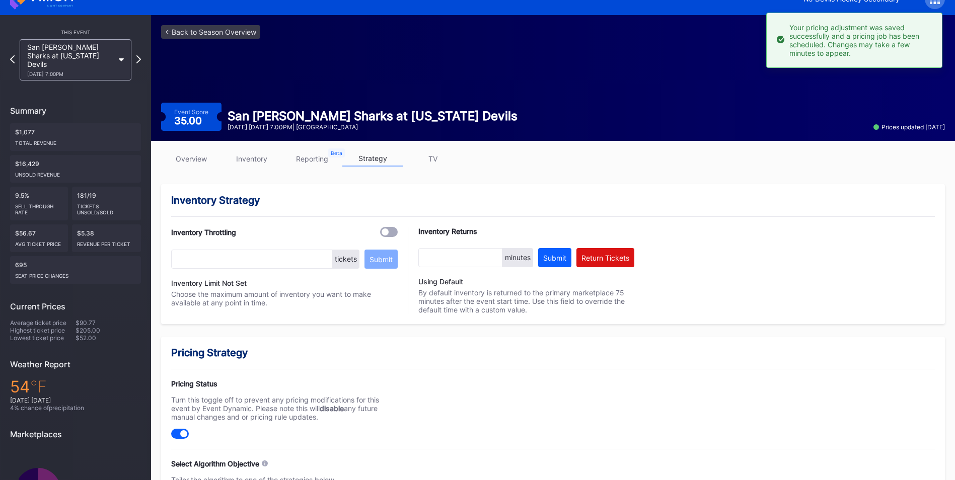
scroll to position [0, 0]
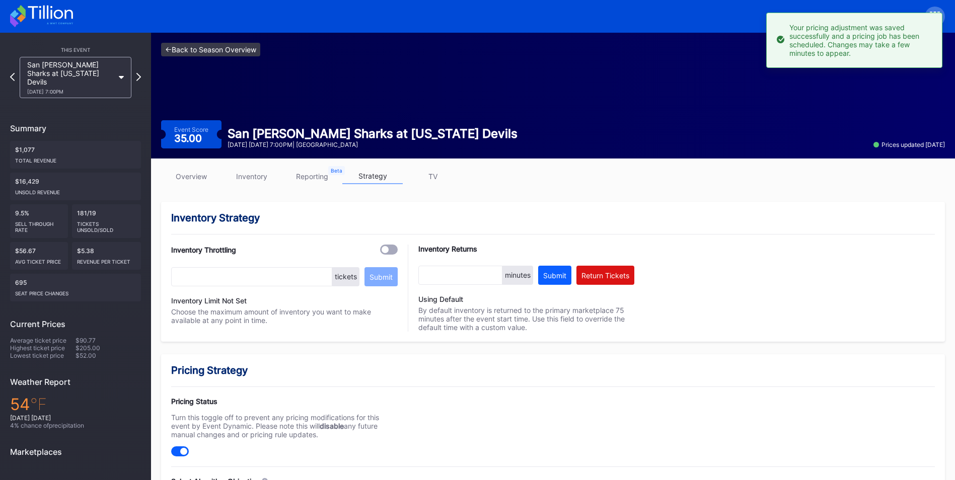
click at [235, 50] on link "<- Back to Season Overview" at bounding box center [210, 50] width 99 height 14
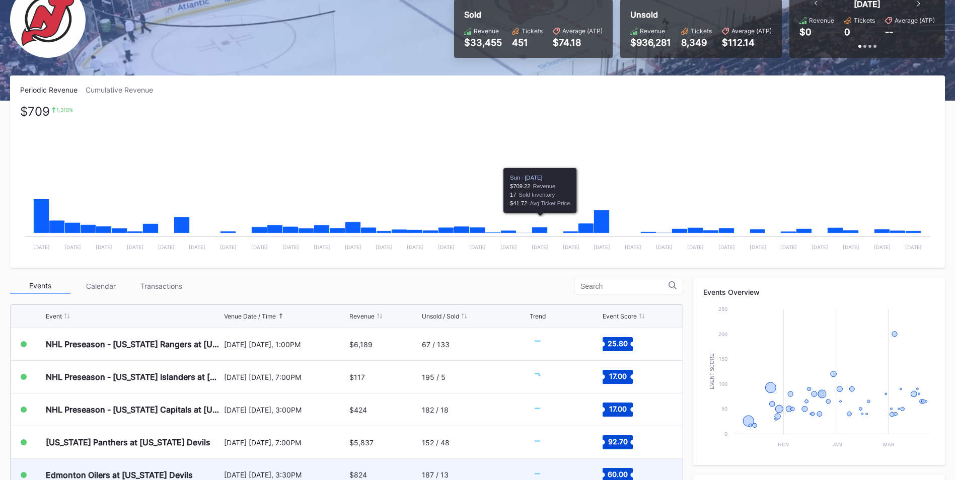
scroll to position [281, 0]
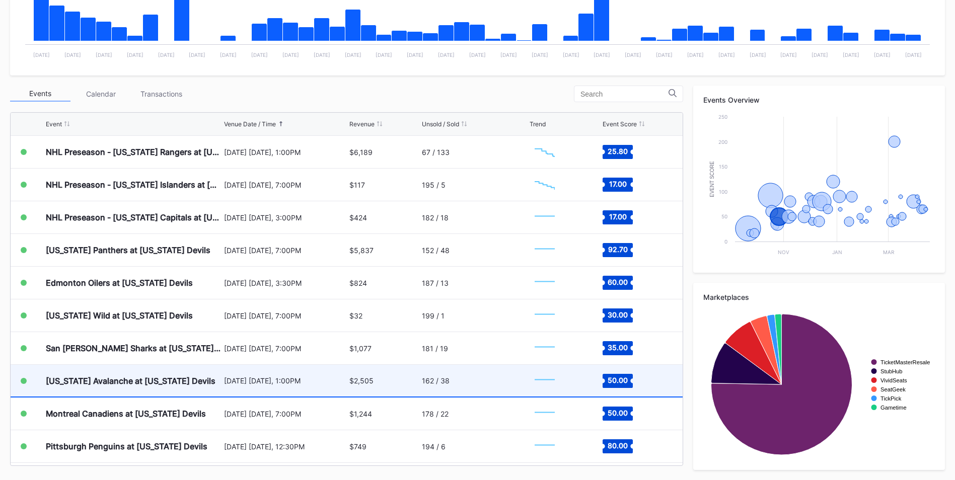
click at [401, 378] on div "$2,505" at bounding box center [384, 381] width 70 height 32
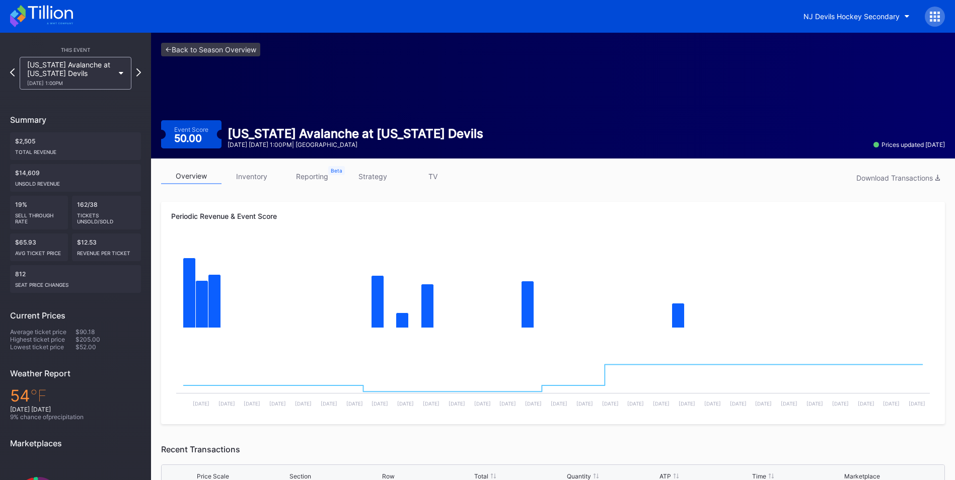
click at [370, 178] on link "strategy" at bounding box center [372, 177] width 60 height 16
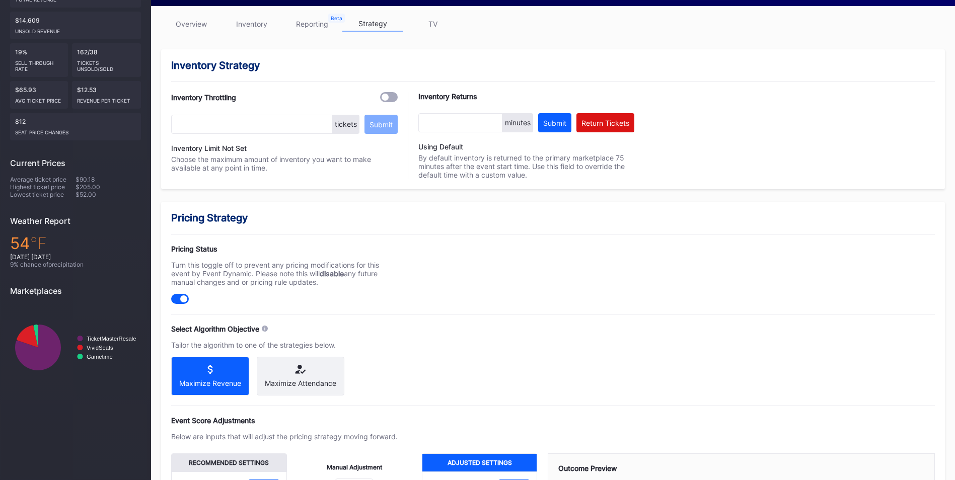
scroll to position [252, 0]
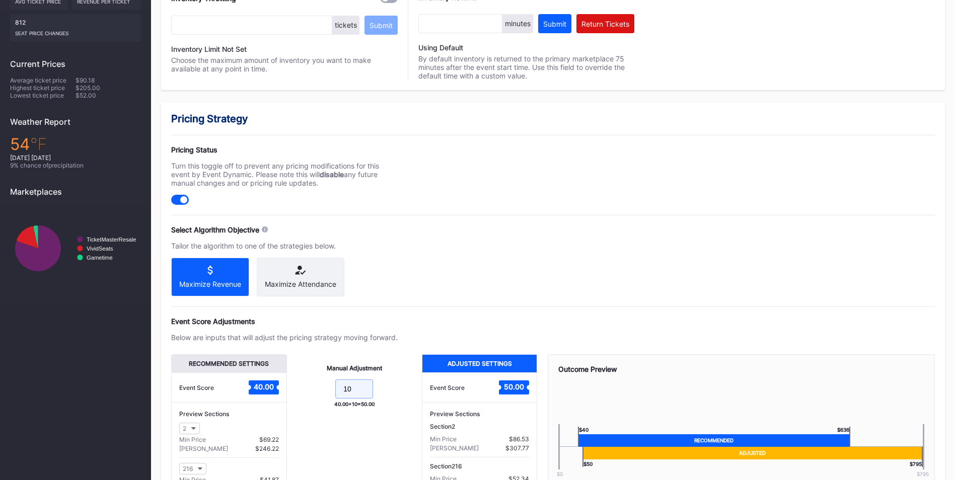
click at [352, 399] on input "10" at bounding box center [354, 389] width 38 height 19
drag, startPoint x: 356, startPoint y: 397, endPoint x: 299, endPoint y: 388, distance: 58.6
click at [299, 388] on div "Manual Adjustment 10 40.00 + 10 = 50.00" at bounding box center [354, 430] width 135 height 152
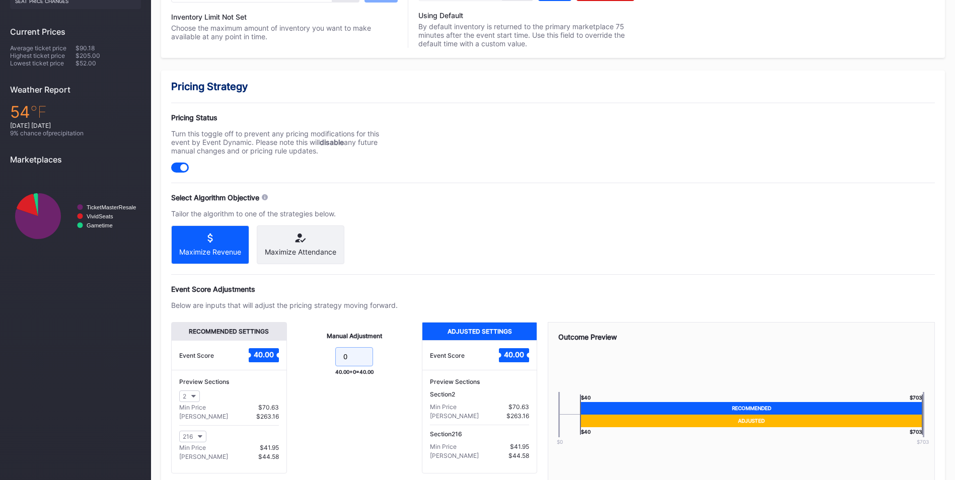
scroll to position [351, 0]
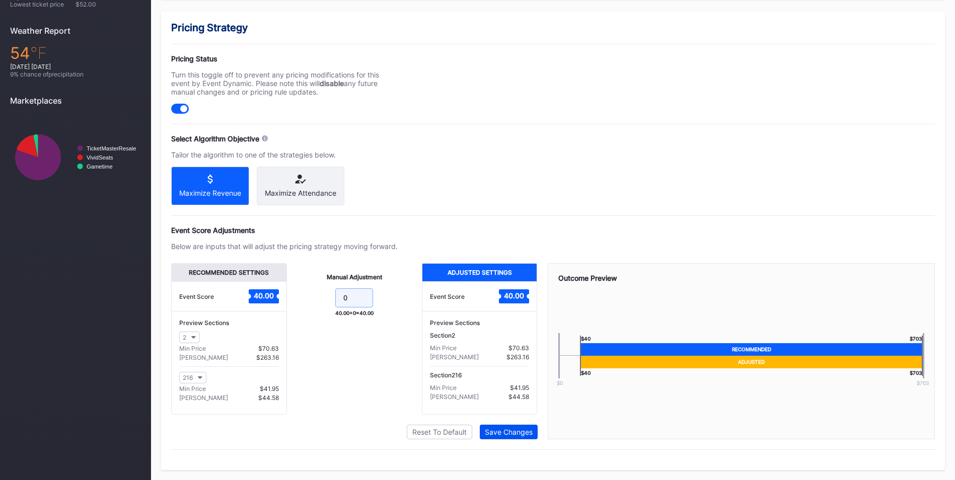
type input "0"
click at [515, 428] on div "Save Changes" at bounding box center [509, 432] width 48 height 9
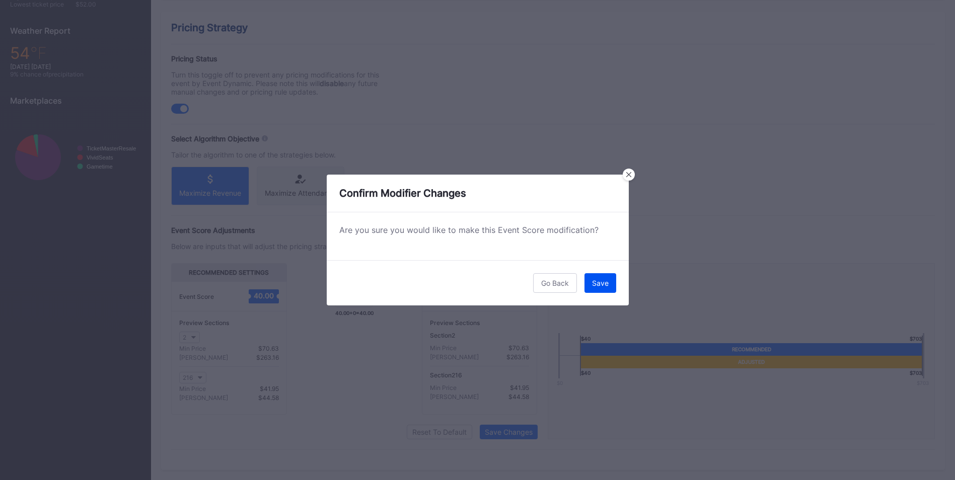
click at [598, 279] on div "Save" at bounding box center [600, 283] width 17 height 9
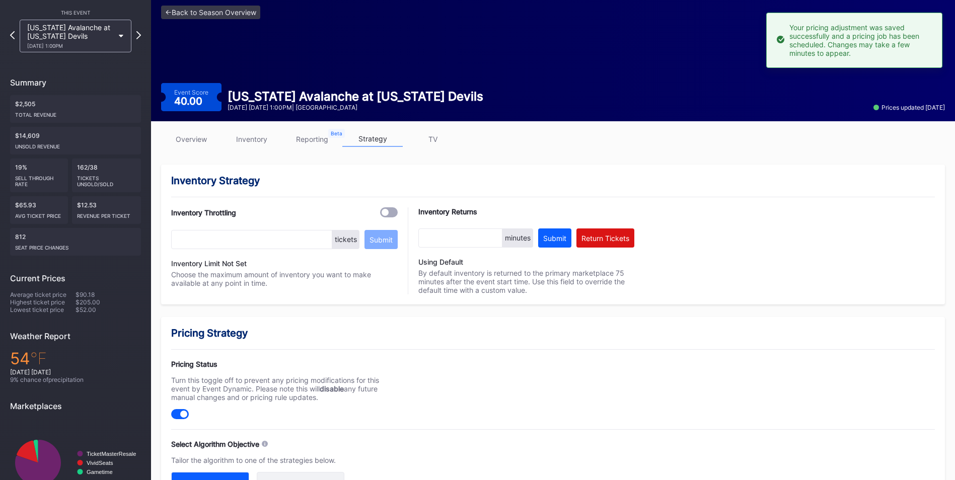
scroll to position [0, 0]
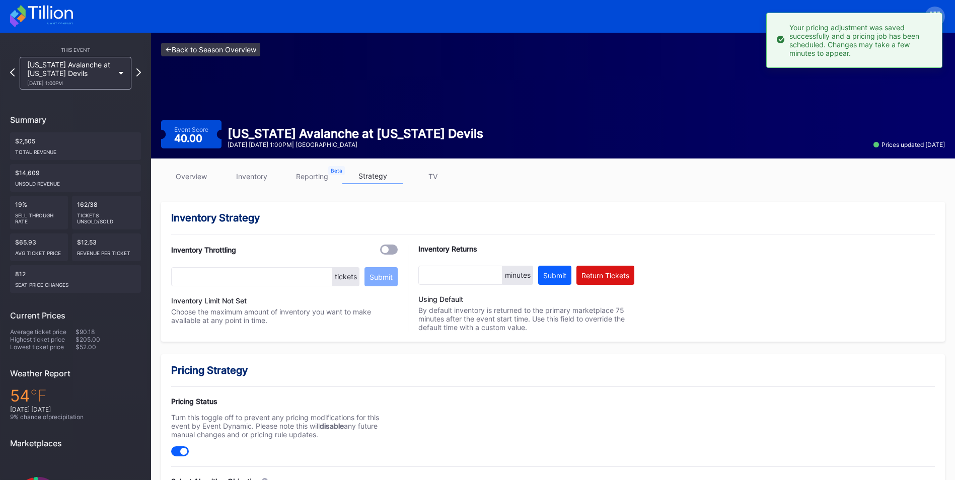
click at [217, 49] on link "<- Back to Season Overview" at bounding box center [210, 50] width 99 height 14
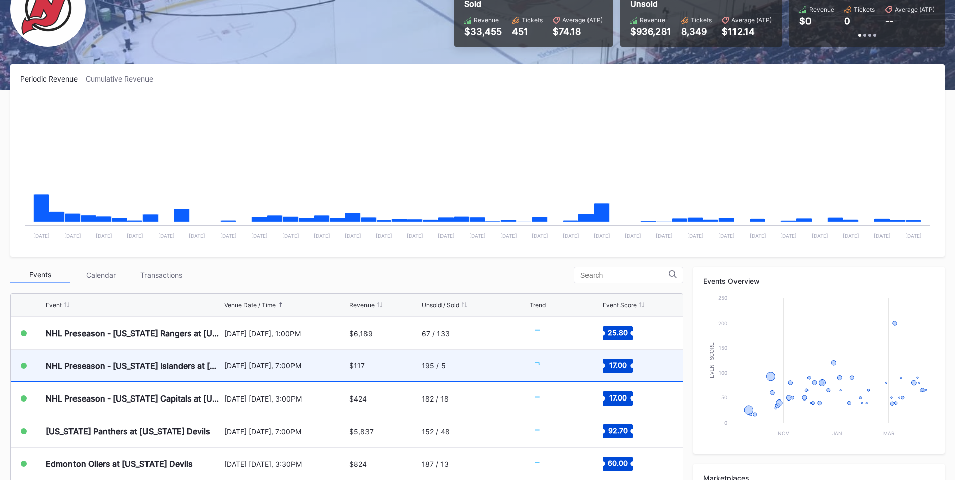
scroll to position [201, 0]
